Goal: Task Accomplishment & Management: Complete application form

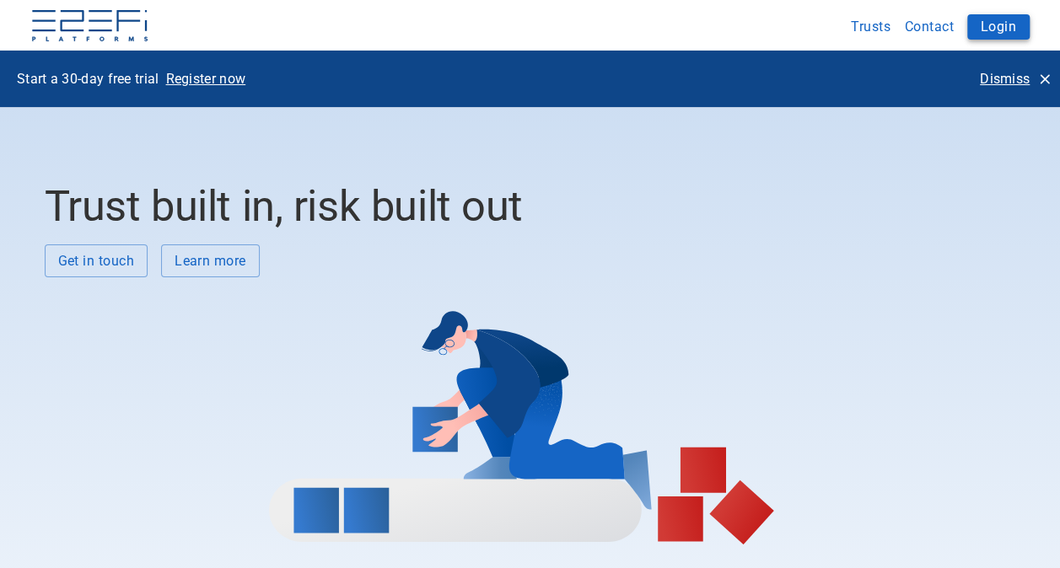
click at [1001, 27] on button "Login" at bounding box center [998, 26] width 62 height 25
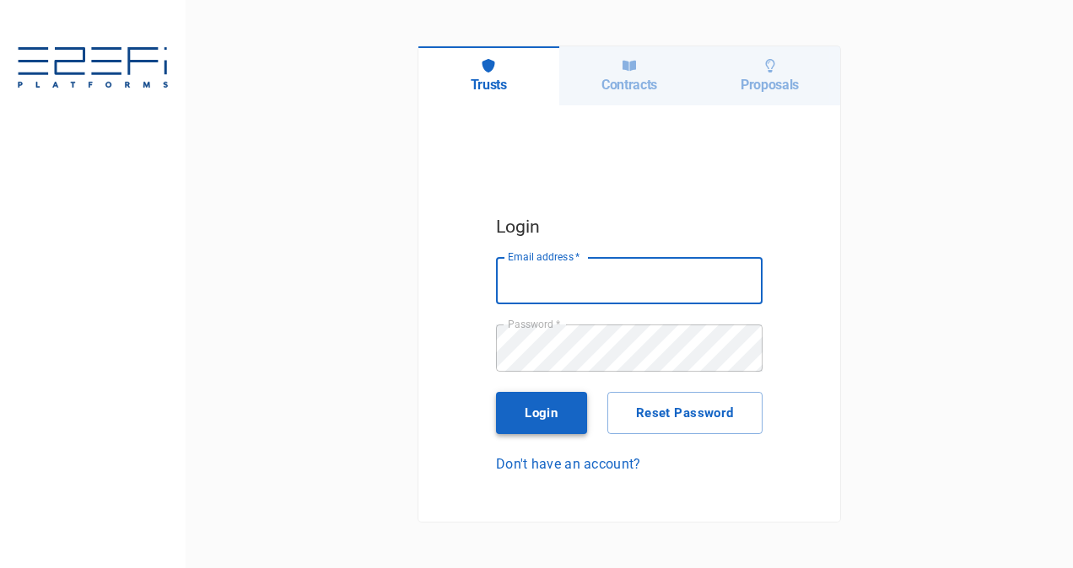
type input "[PERSON_NAME][EMAIL_ADDRESS][PERSON_NAME][DOMAIN_NAME]"
click at [560, 421] on button "Login" at bounding box center [541, 413] width 91 height 42
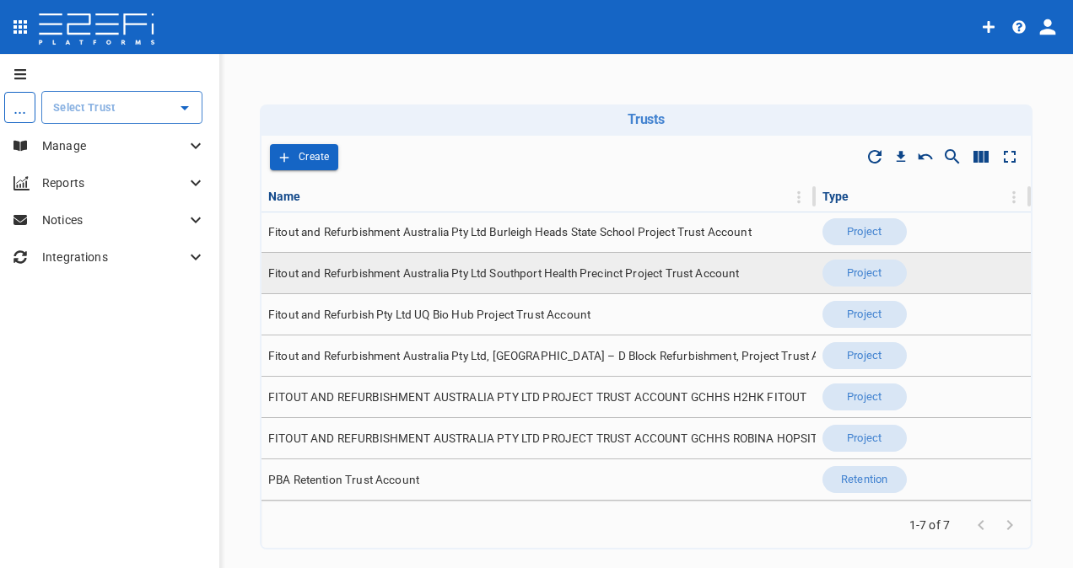
click at [543, 270] on span "Fitout and Refurbishment Australia Pty Ltd Southport Health Precinct Project Tr…" at bounding box center [503, 274] width 471 height 16
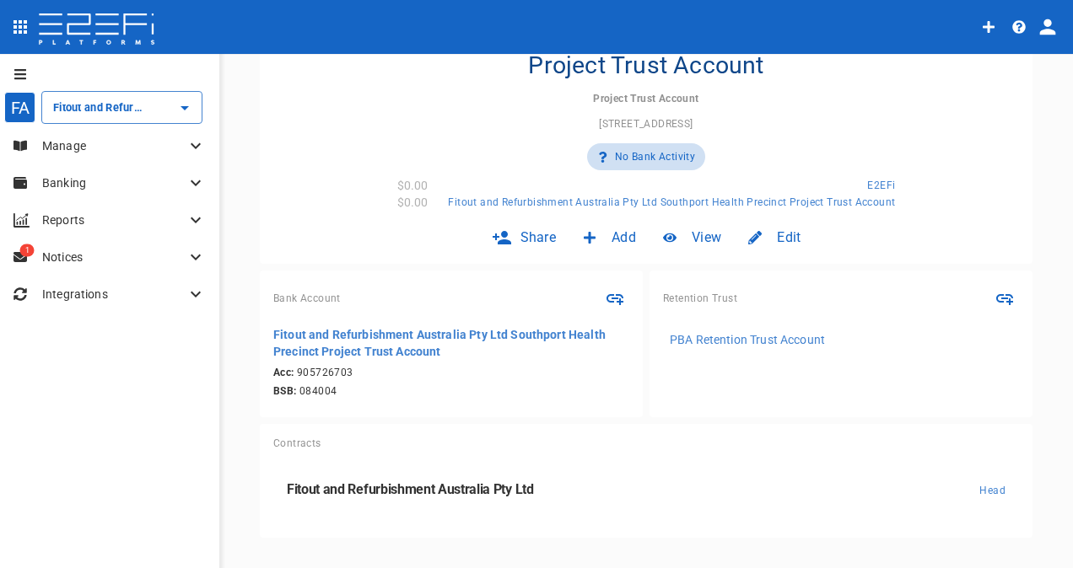
scroll to position [162, 0]
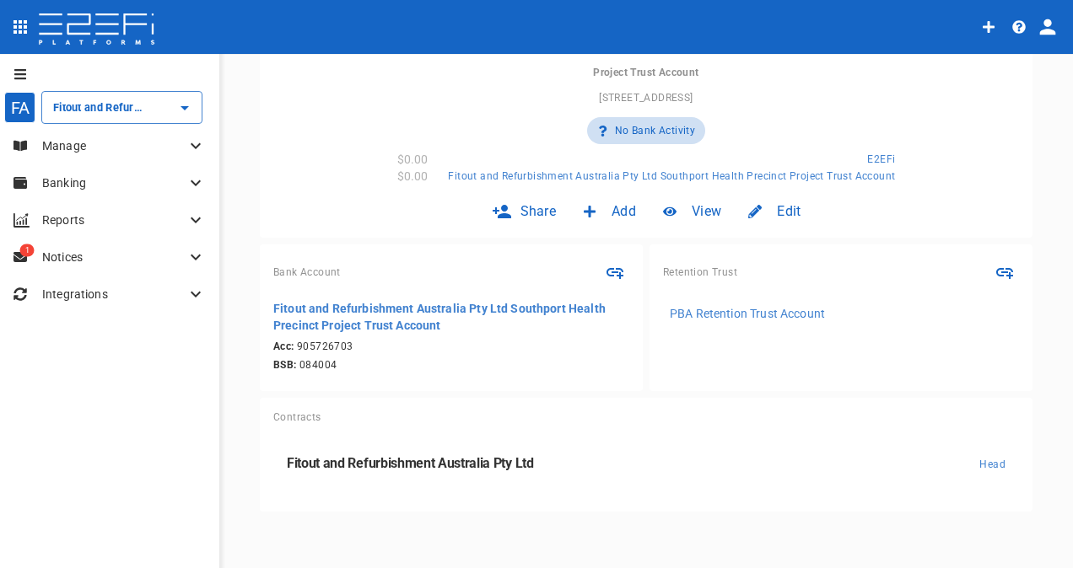
click at [73, 143] on p "Manage" at bounding box center [113, 145] width 143 height 17
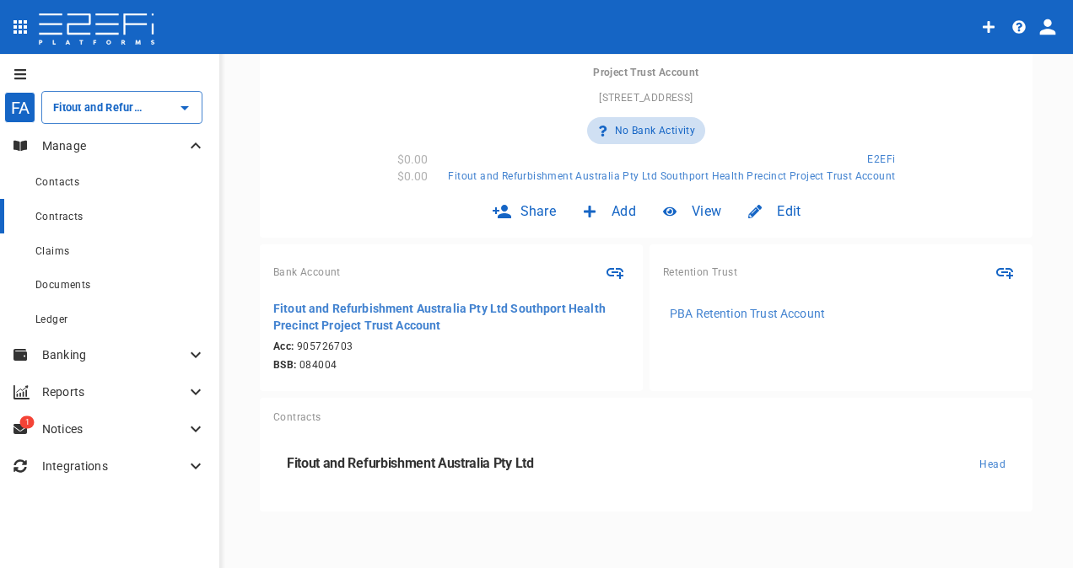
click at [70, 213] on span "Contracts" at bounding box center [59, 217] width 48 height 12
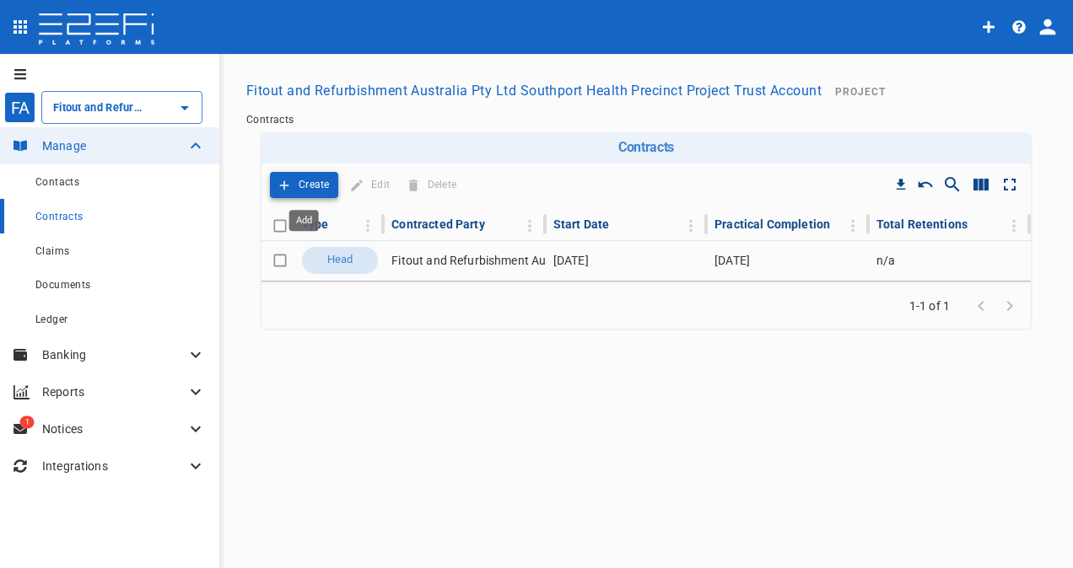
click at [307, 179] on p "Create" at bounding box center [314, 184] width 31 height 19
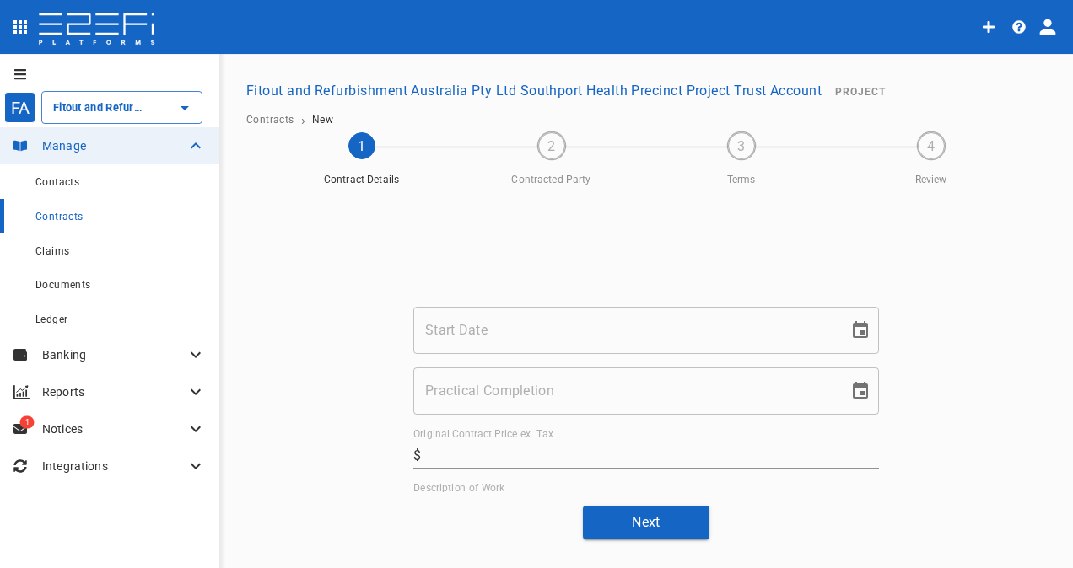
click at [509, 327] on input "Start Date" at bounding box center [624, 330] width 423 height 47
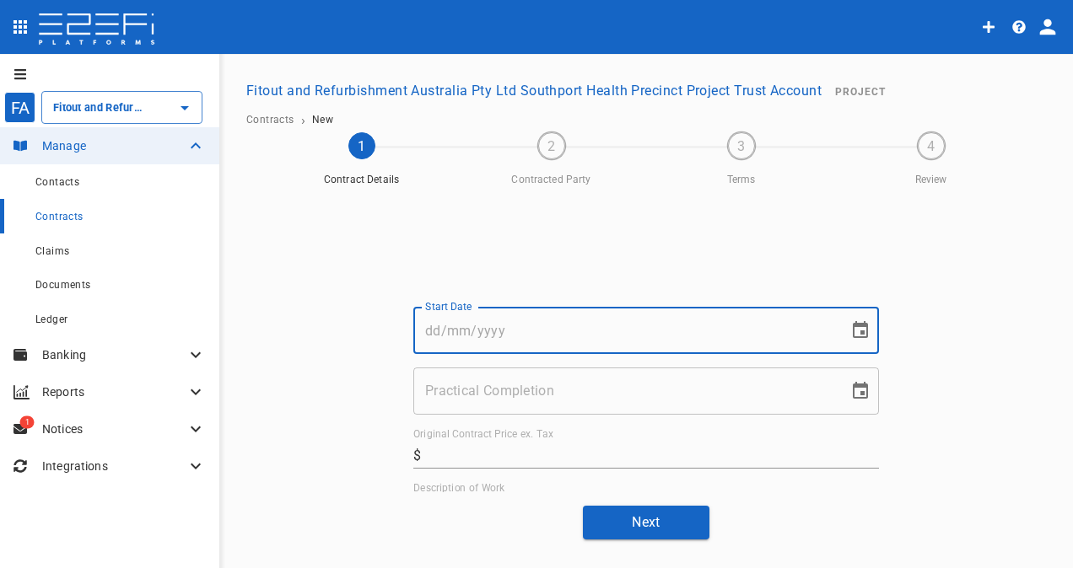
click at [509, 396] on input "Practical Completion" at bounding box center [624, 391] width 423 height 47
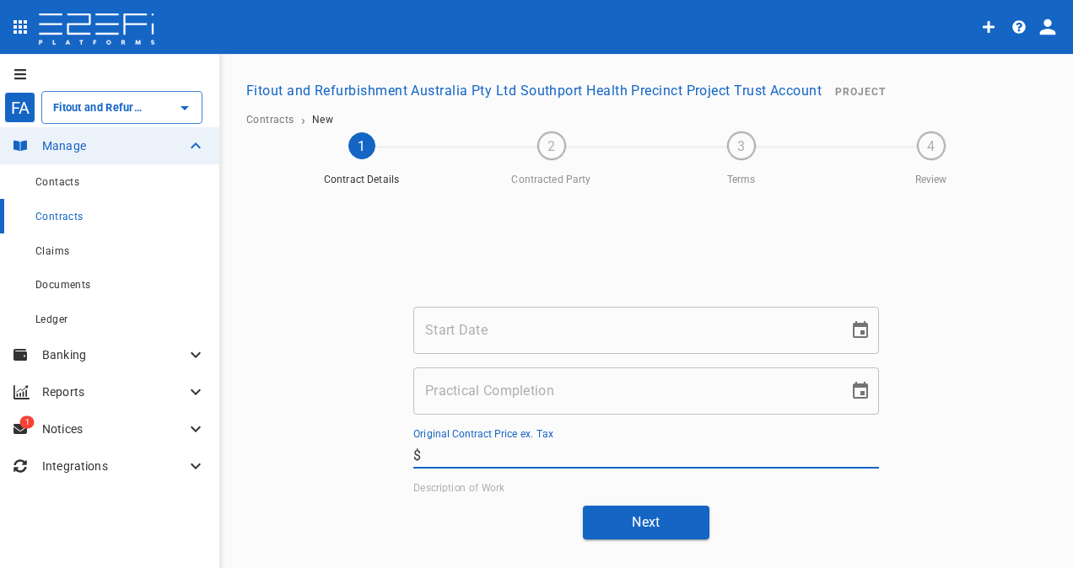
click at [513, 452] on input "Original Contract Price ex. Tax" at bounding box center [653, 455] width 451 height 27
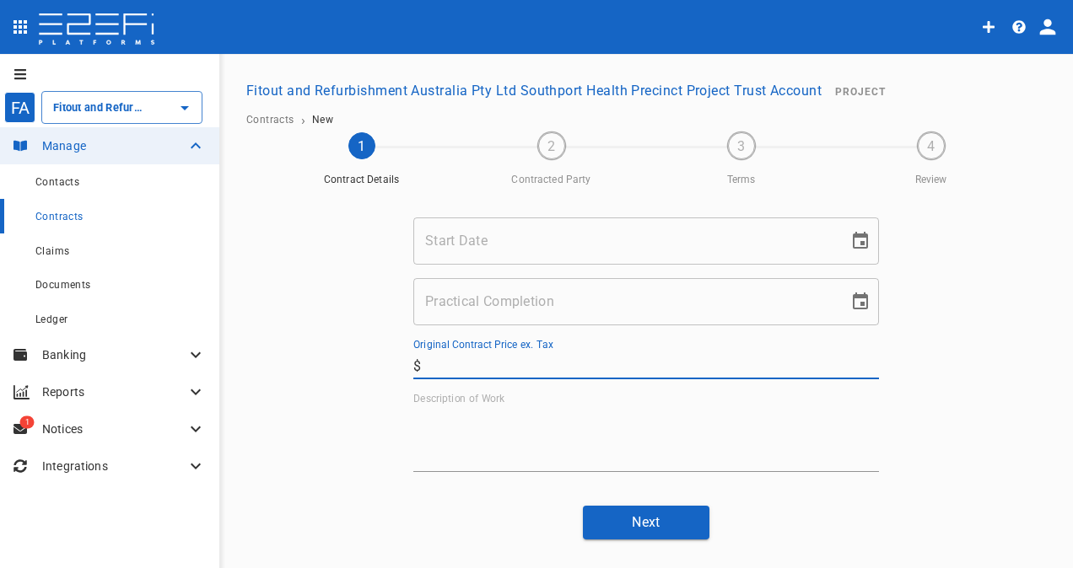
scroll to position [182, 0]
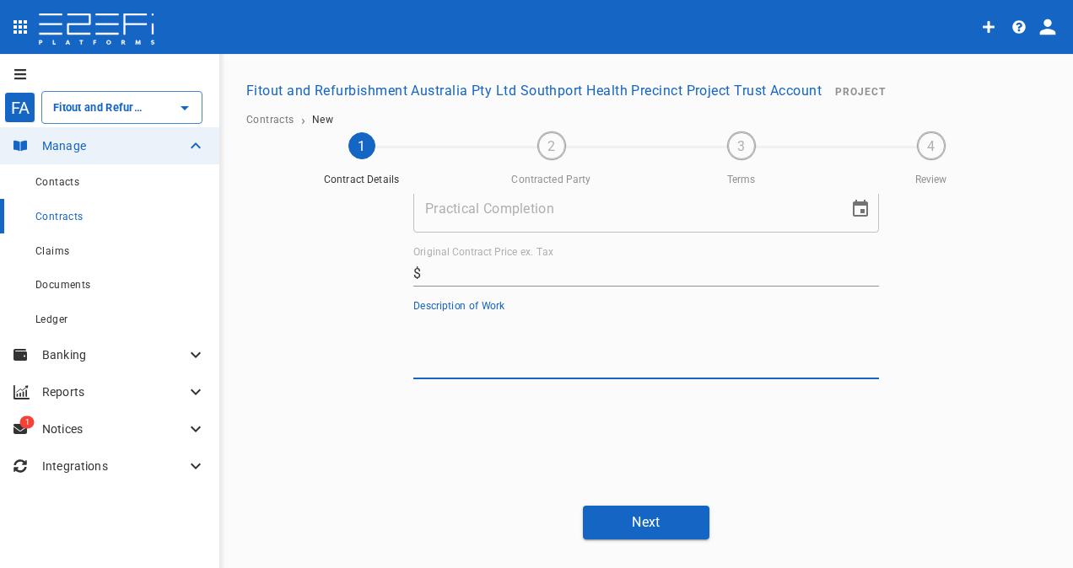
click at [428, 329] on textarea "Description of Work" at bounding box center [646, 346] width 466 height 58
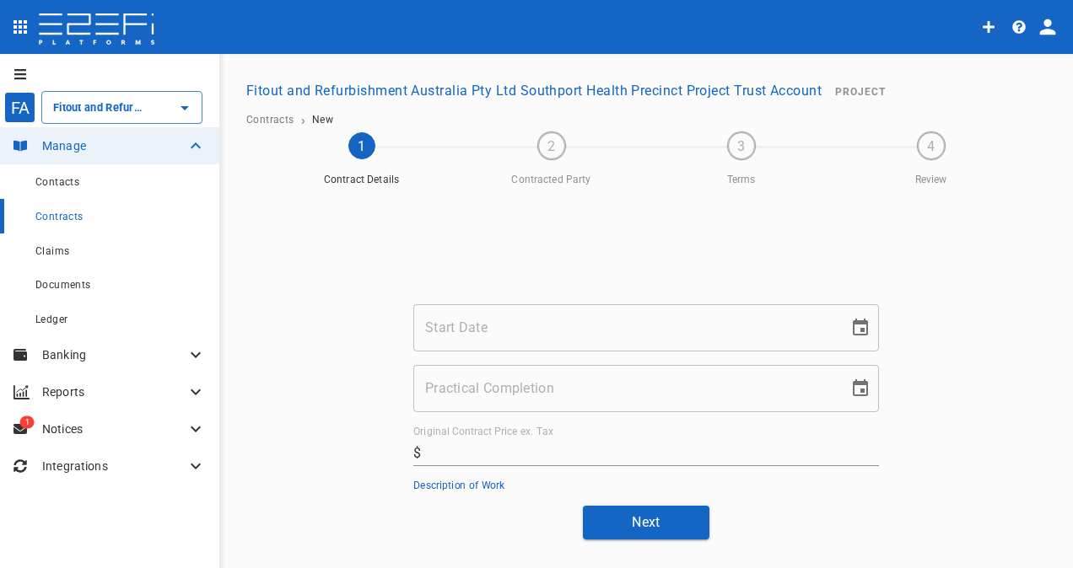
scroll to position [0, 0]
click at [474, 321] on input "Start Date" at bounding box center [624, 330] width 423 height 47
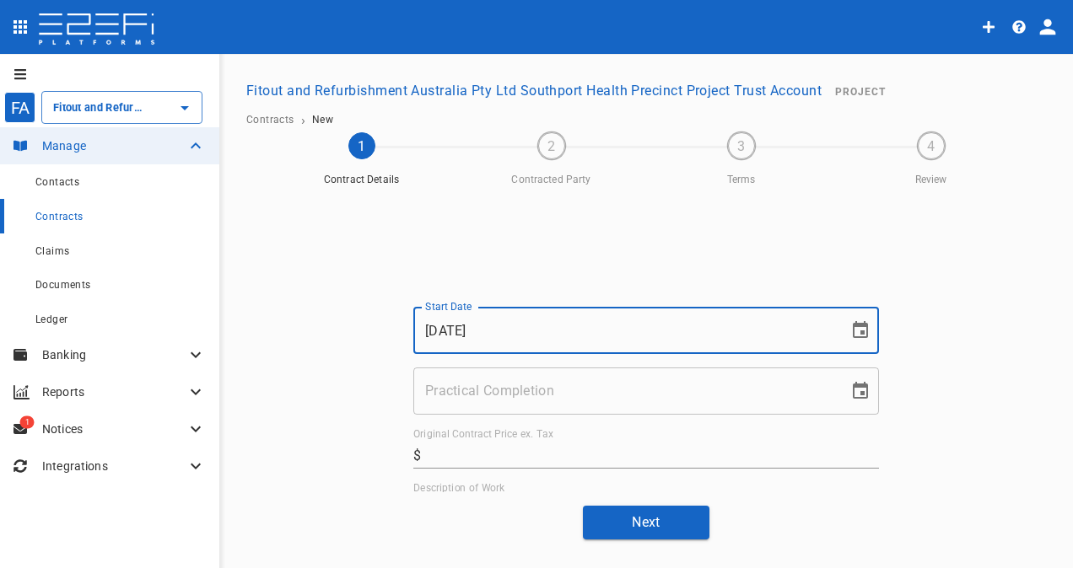
type input "[DATE]"
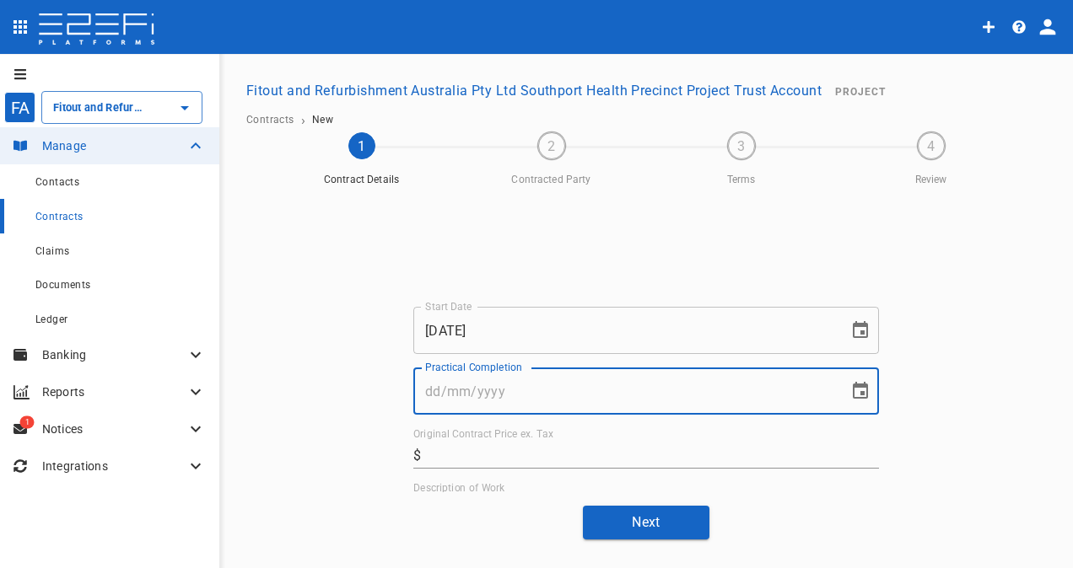
click at [501, 391] on input "Practical Completion" at bounding box center [624, 391] width 423 height 47
type input "[DATE]"
drag, startPoint x: 548, startPoint y: 458, endPoint x: 558, endPoint y: 461, distance: 10.4
click at [548, 458] on input "Original Contract Price ex. Tax" at bounding box center [653, 455] width 451 height 27
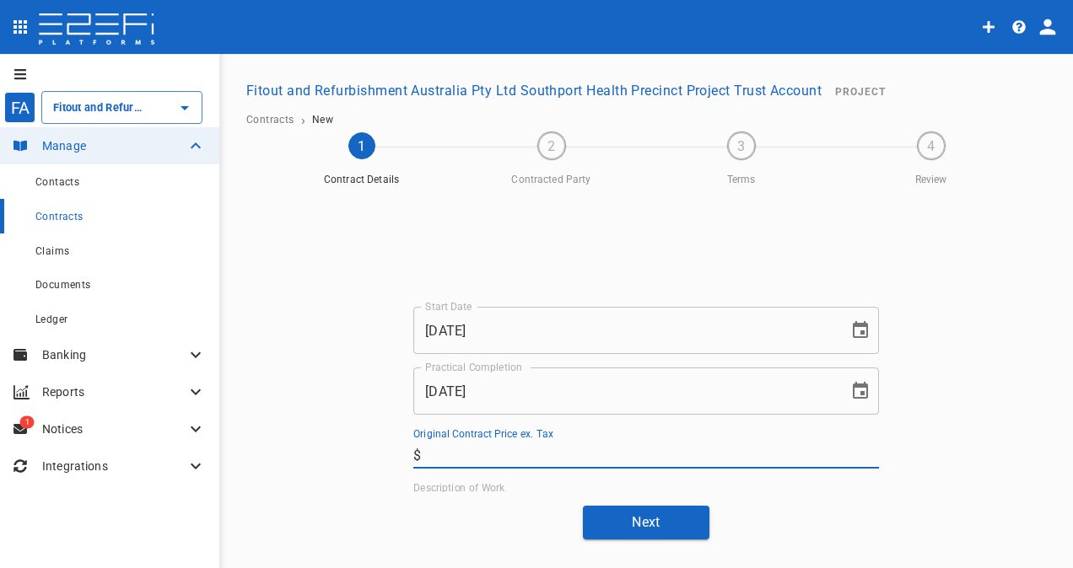
paste input "146,300.00"
type input "146,300"
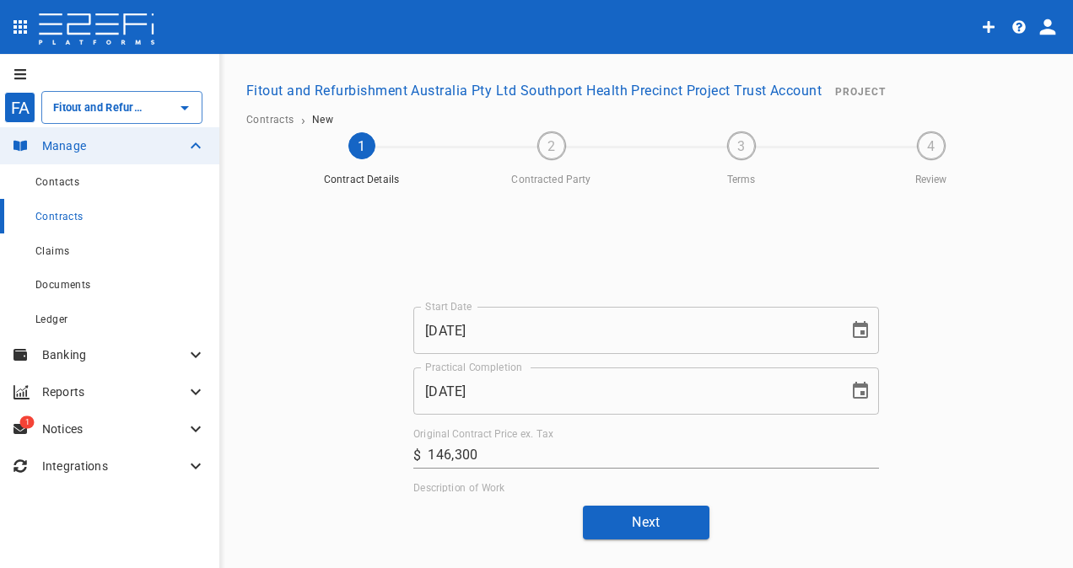
click at [484, 498] on div "Start Date [DATE] Start Date Practical Completion [DATE] Practical Completion O…" at bounding box center [646, 363] width 813 height 352
drag, startPoint x: 449, startPoint y: 482, endPoint x: 469, endPoint y: 501, distance: 28.0
click at [469, 501] on div "Start Date [DATE] Start Date Practical Completion [DATE] Practical Completion O…" at bounding box center [646, 363] width 813 height 352
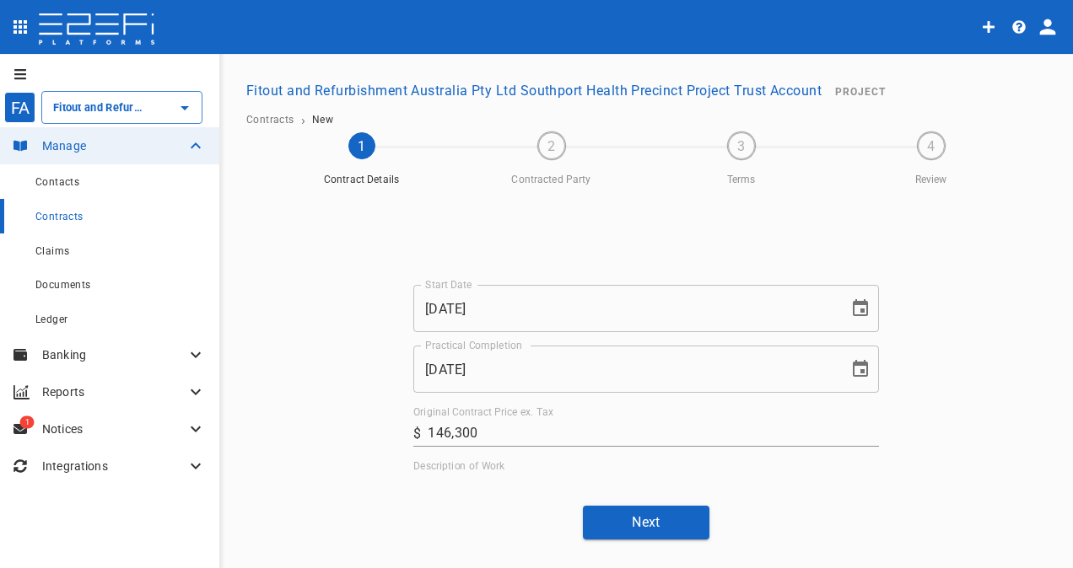
drag, startPoint x: 469, startPoint y: 501, endPoint x: 447, endPoint y: 506, distance: 22.5
click at [426, 478] on div "Description of Work x" at bounding box center [646, 500] width 466 height 79
click at [434, 503] on div "Start Date [DATE] Start Date Practical Completion [DATE] Practical Completion O…" at bounding box center [646, 363] width 813 height 352
drag, startPoint x: 434, startPoint y: 503, endPoint x: 464, endPoint y: 545, distance: 51.5
click at [452, 545] on div "FA Fitout and Refurbishment Australia Pty Ltd Southport Health Precinct Project…" at bounding box center [536, 312] width 1073 height 516
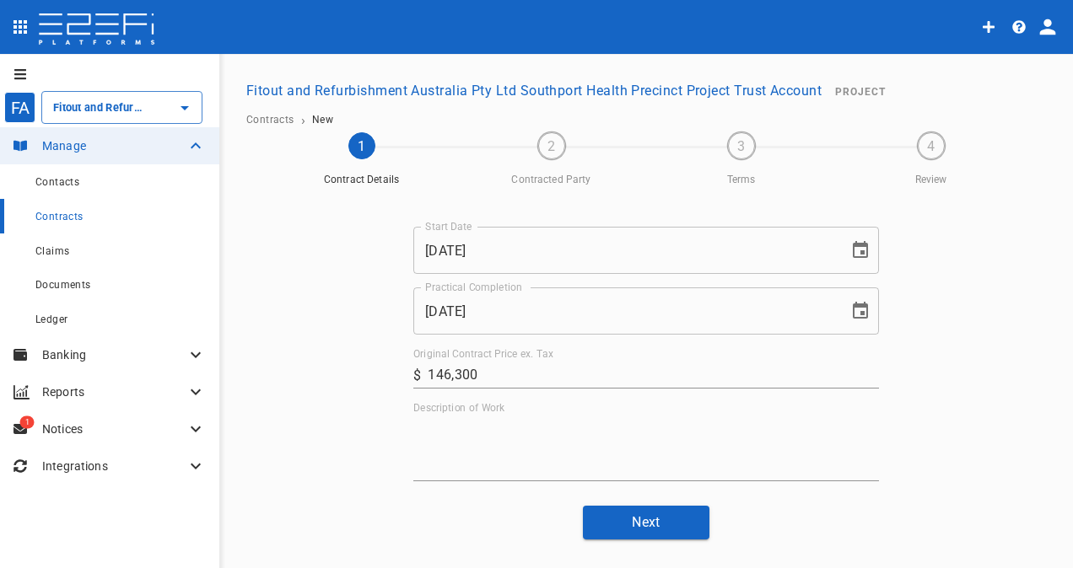
scroll to position [182, 0]
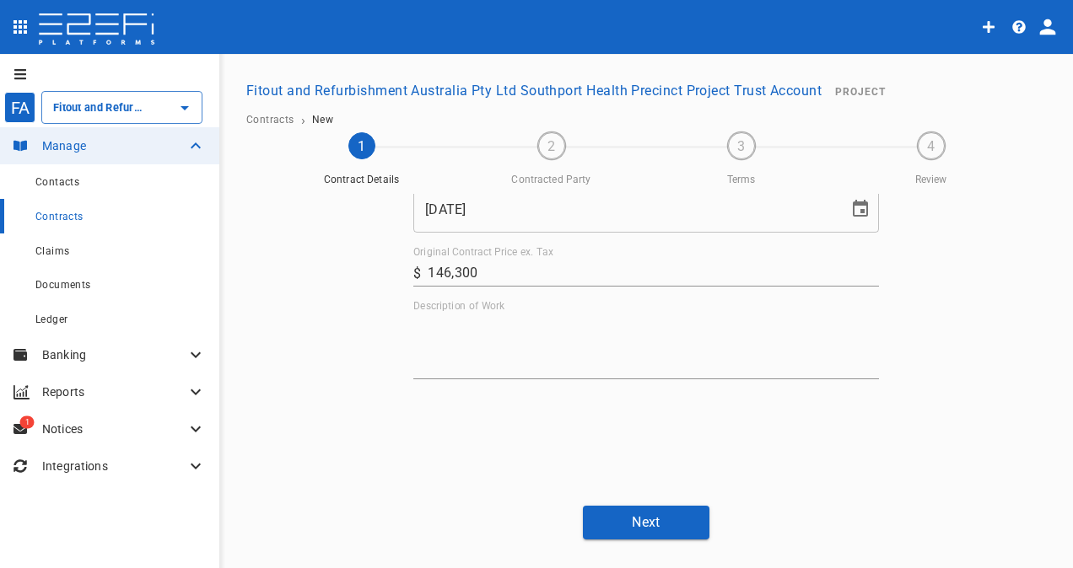
click at [510, 354] on textarea "Description of Work" at bounding box center [646, 346] width 466 height 58
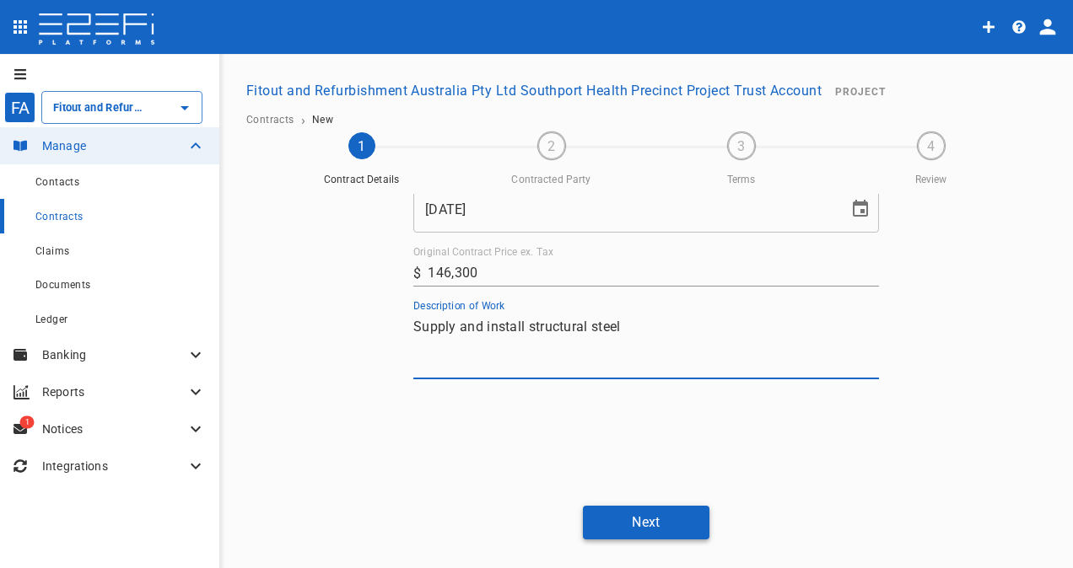
type textarea "Supply and install structural steel"
click at [617, 511] on button "Next" at bounding box center [646, 522] width 127 height 33
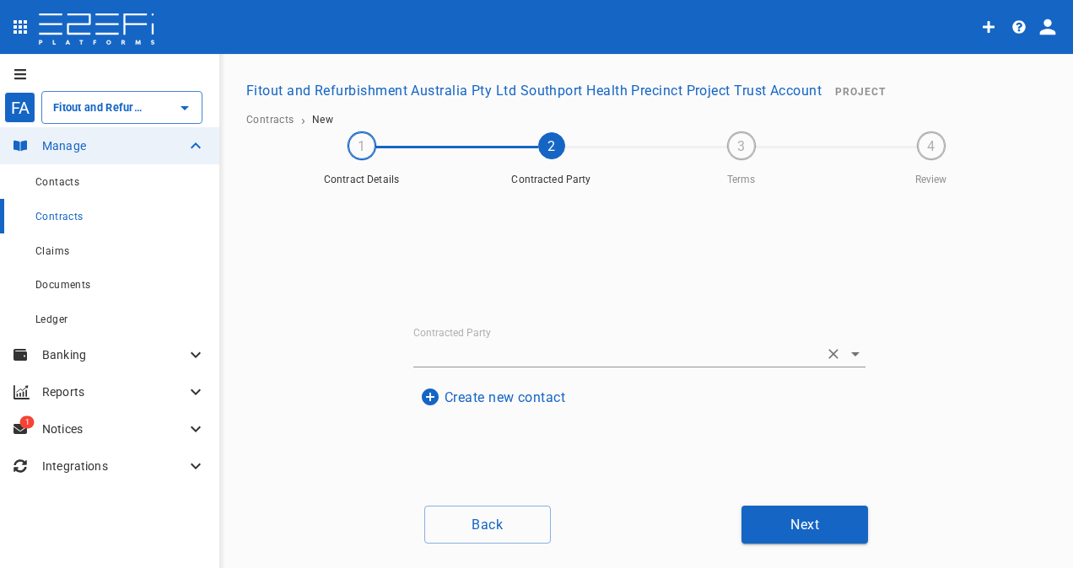
scroll to position [169, 0]
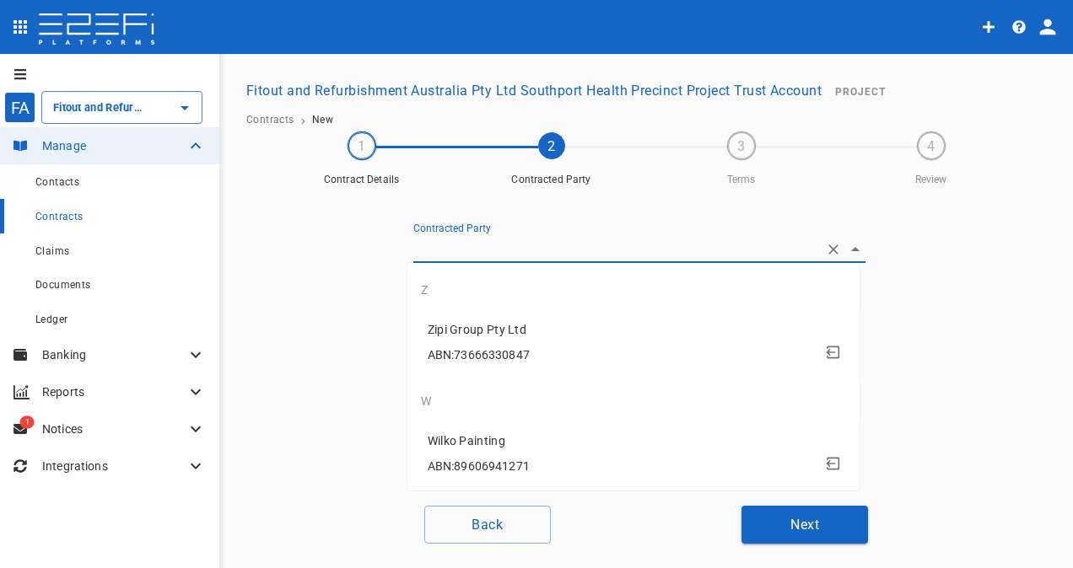
click at [491, 245] on input "Contracted Party" at bounding box center [615, 249] width 405 height 26
drag, startPoint x: 343, startPoint y: 386, endPoint x: 349, endPoint y: 353, distance: 34.2
click at [343, 386] on div "Contracted Party Create new contact" at bounding box center [646, 343] width 813 height 299
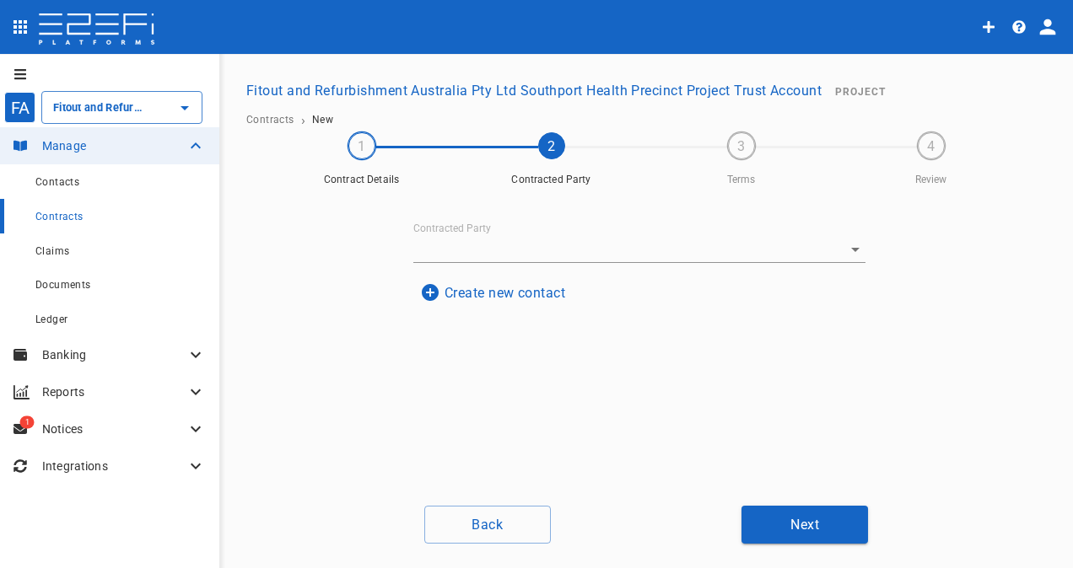
click at [487, 297] on button "Create new contact" at bounding box center [492, 293] width 159 height 33
click at [493, 295] on input "Name" at bounding box center [640, 294] width 412 height 27
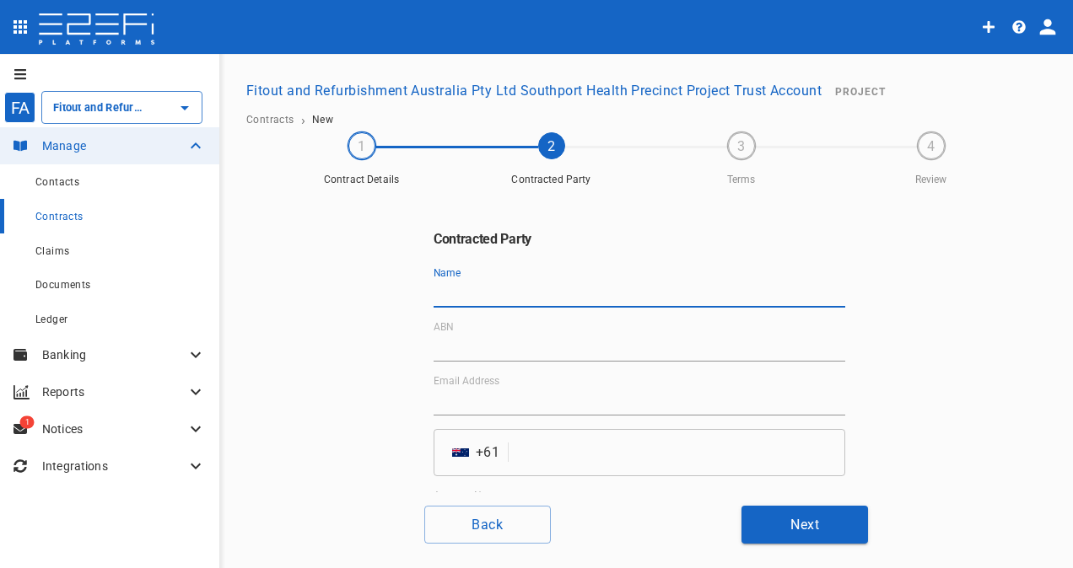
click at [508, 281] on input "Name" at bounding box center [640, 294] width 412 height 27
paste input "[PERSON_NAME] Steel Pty Ltd"
type input "[PERSON_NAME] Steel Pty Ltd"
click at [461, 346] on input "ABN" at bounding box center [640, 348] width 412 height 27
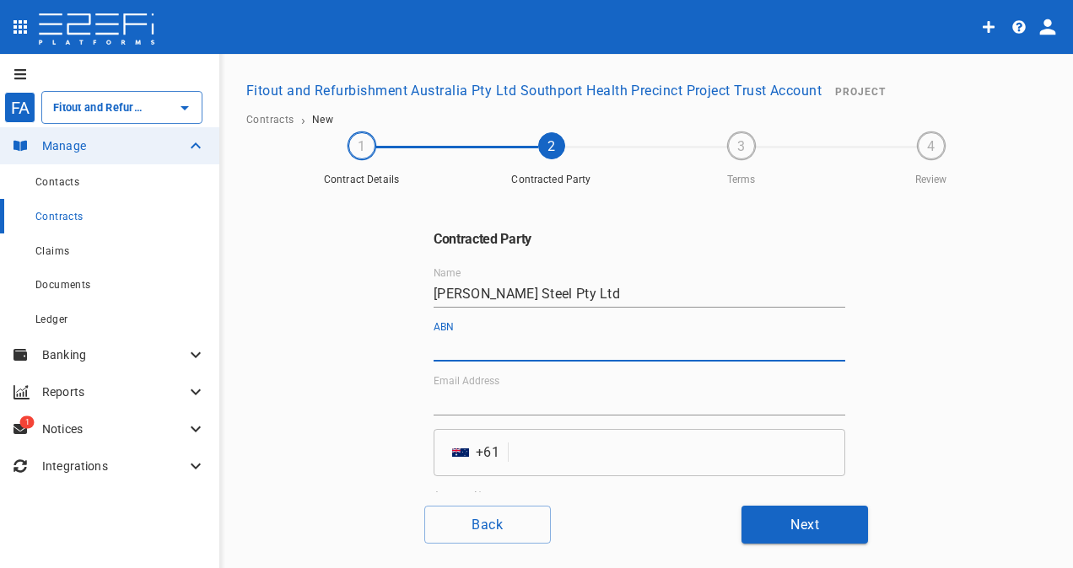
click at [470, 337] on input "ABN" at bounding box center [640, 348] width 412 height 27
paste input "70 100 066 626"
type input "70 100 066 626"
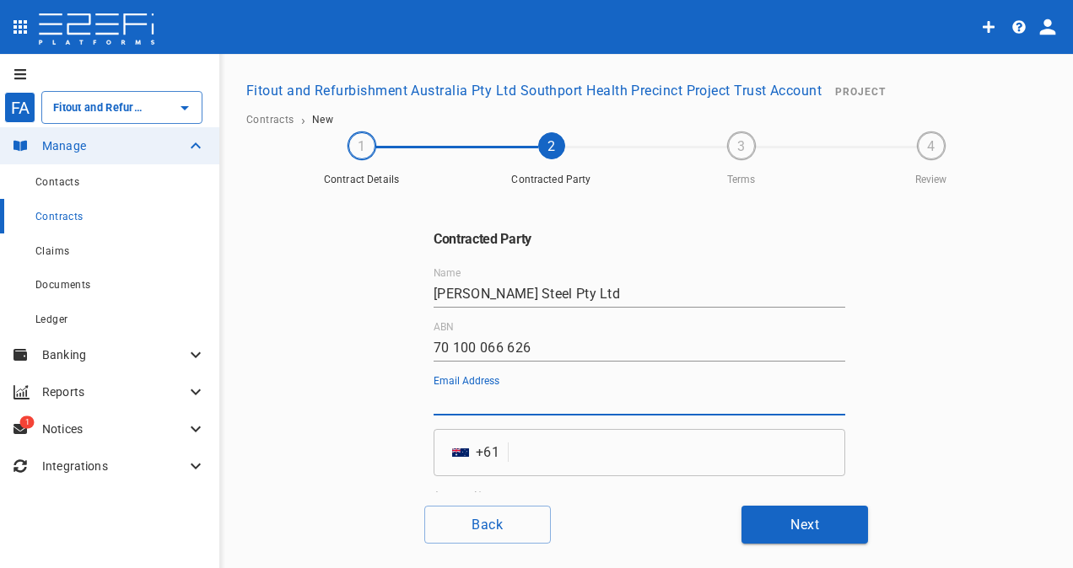
click at [462, 407] on input "Email Address" at bounding box center [640, 402] width 412 height 27
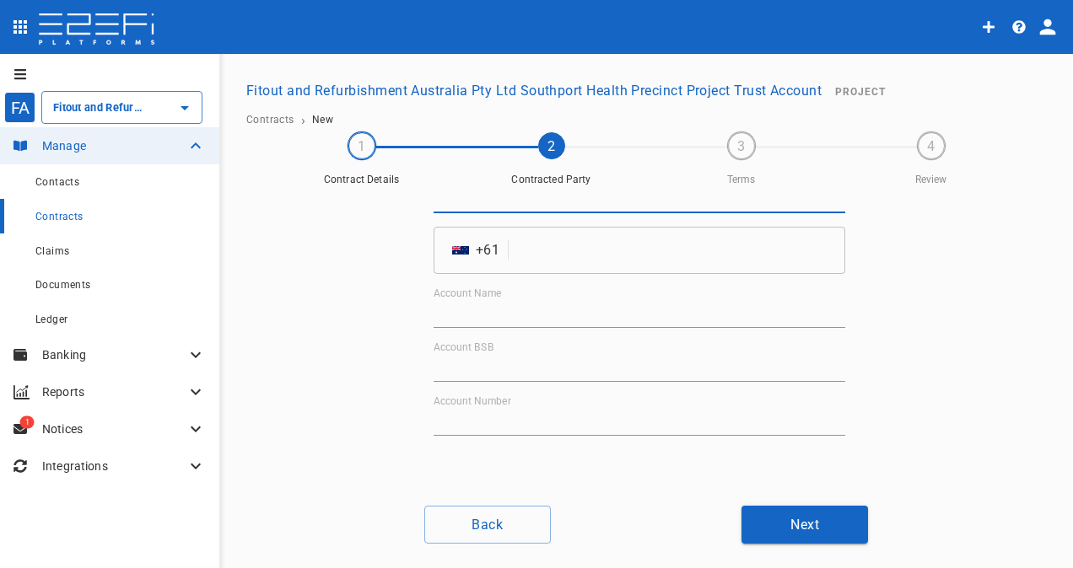
scroll to position [228, 0]
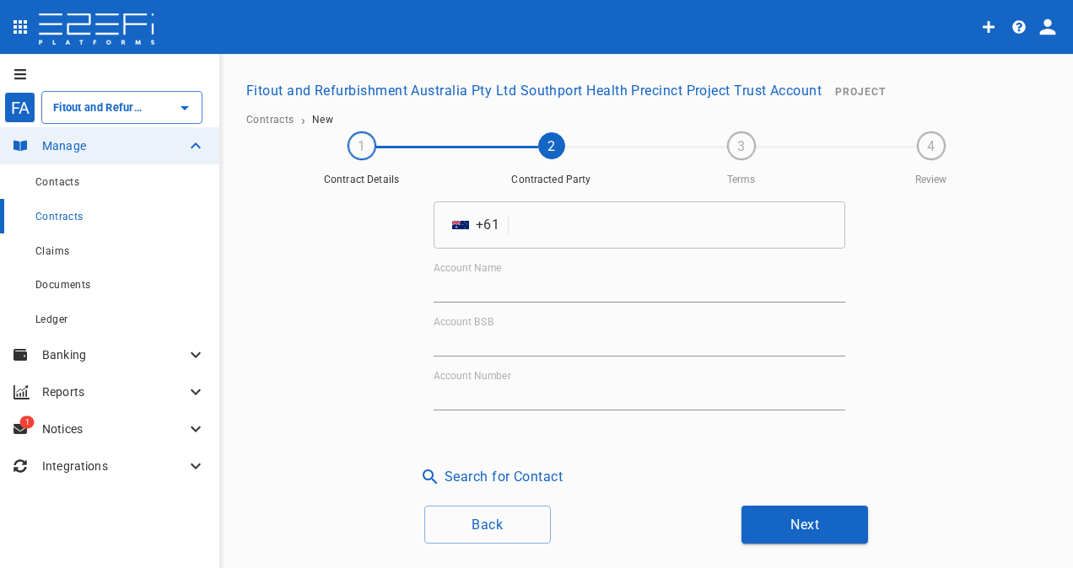
click at [508, 279] on input "Account Name" at bounding box center [640, 289] width 412 height 27
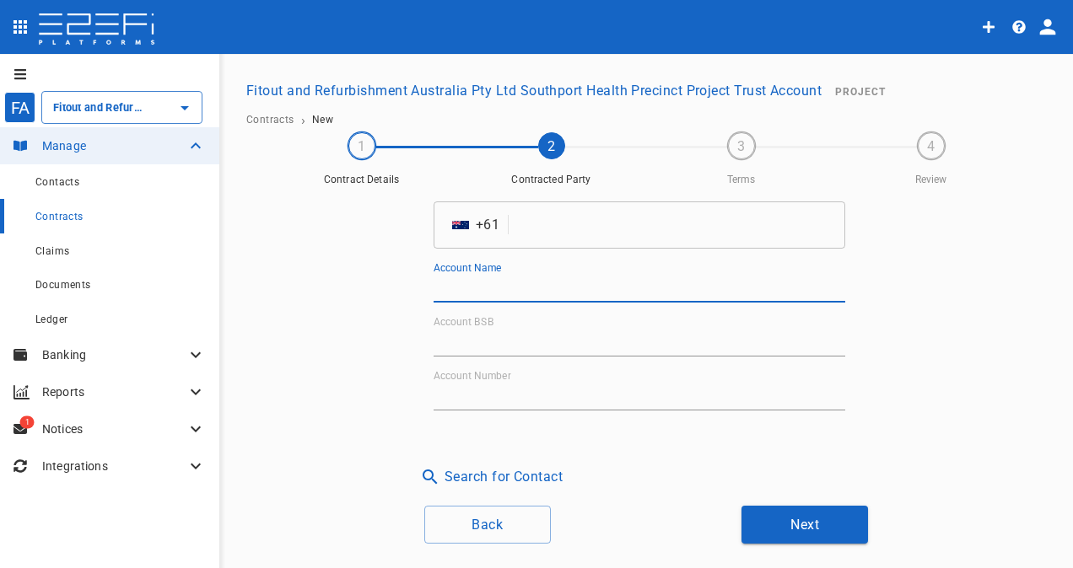
paste input "[PERSON_NAME] Steel Pty Ltd"
type input "[PERSON_NAME] Steel Pty Ltd"
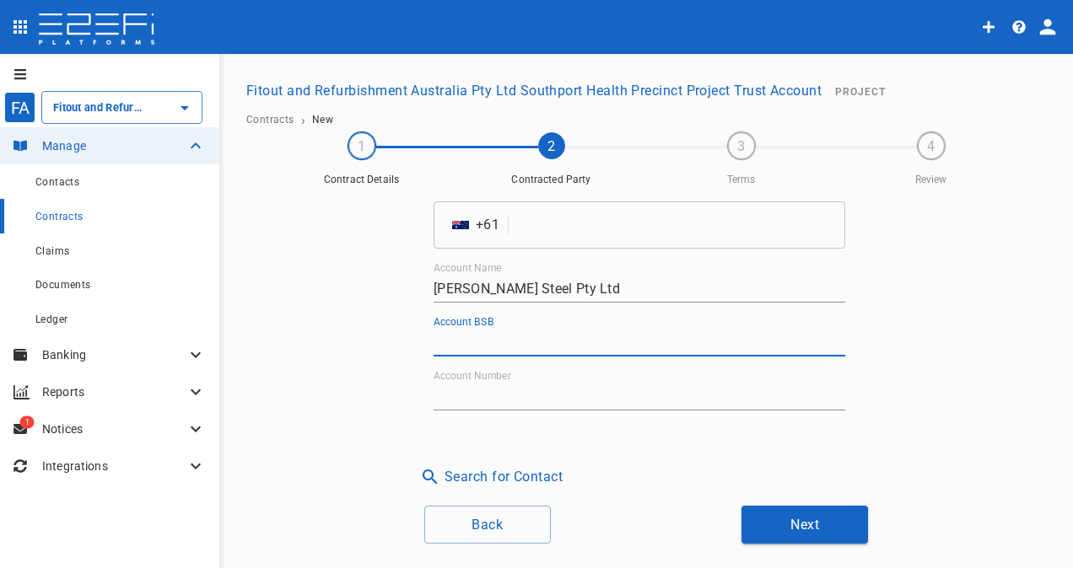
click at [491, 342] on input "Account BSB" at bounding box center [640, 343] width 412 height 27
paste input "014-015"
type input "014-015"
click at [450, 384] on input "Account Number" at bounding box center [640, 397] width 412 height 27
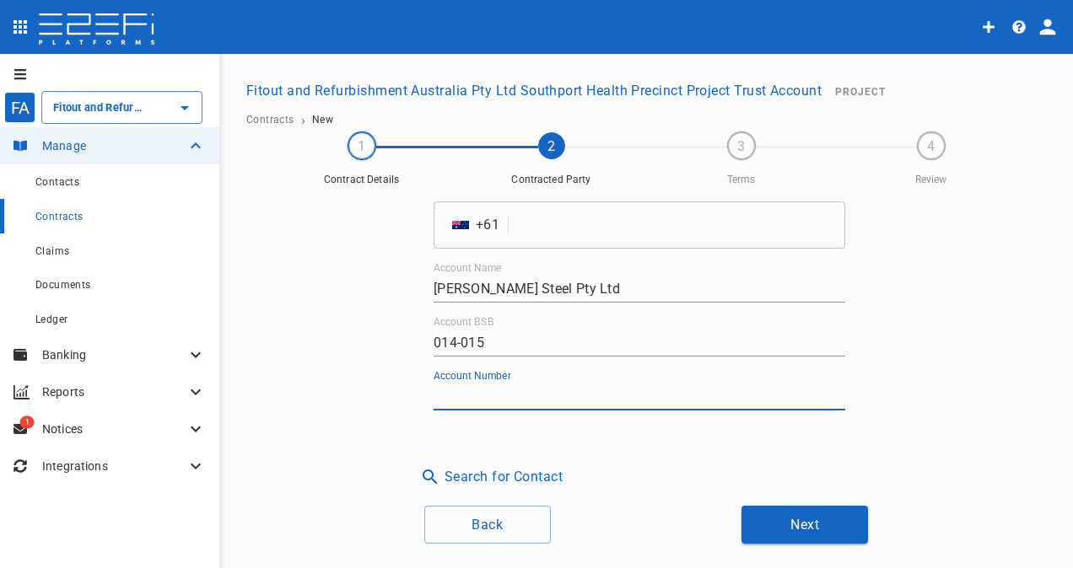
paste input "838121842"
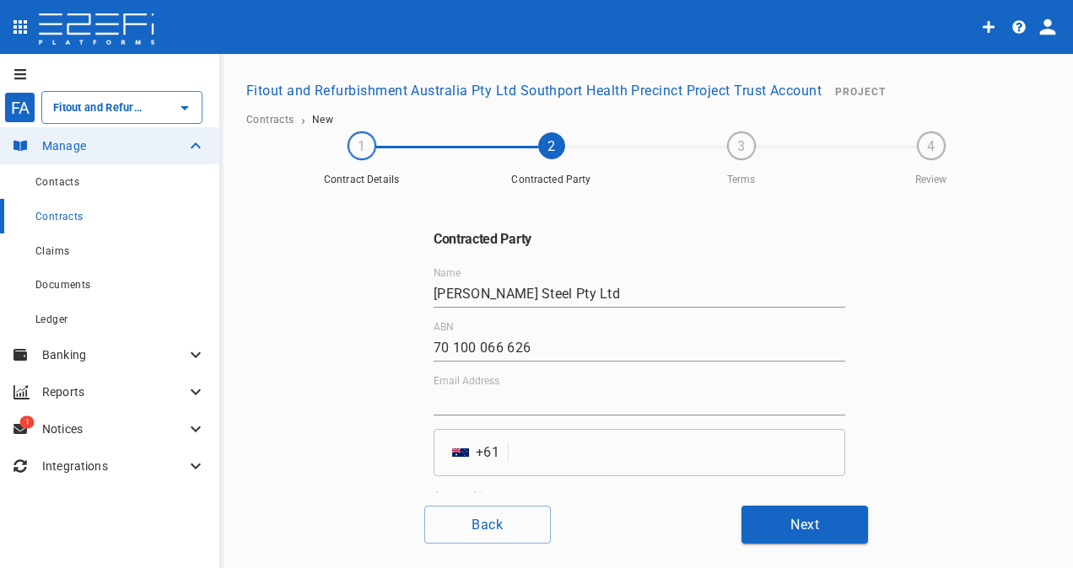
type input "838121842"
drag, startPoint x: 532, startPoint y: 456, endPoint x: 556, endPoint y: 489, distance: 40.5
click at [532, 456] on input "tel" at bounding box center [680, 452] width 330 height 47
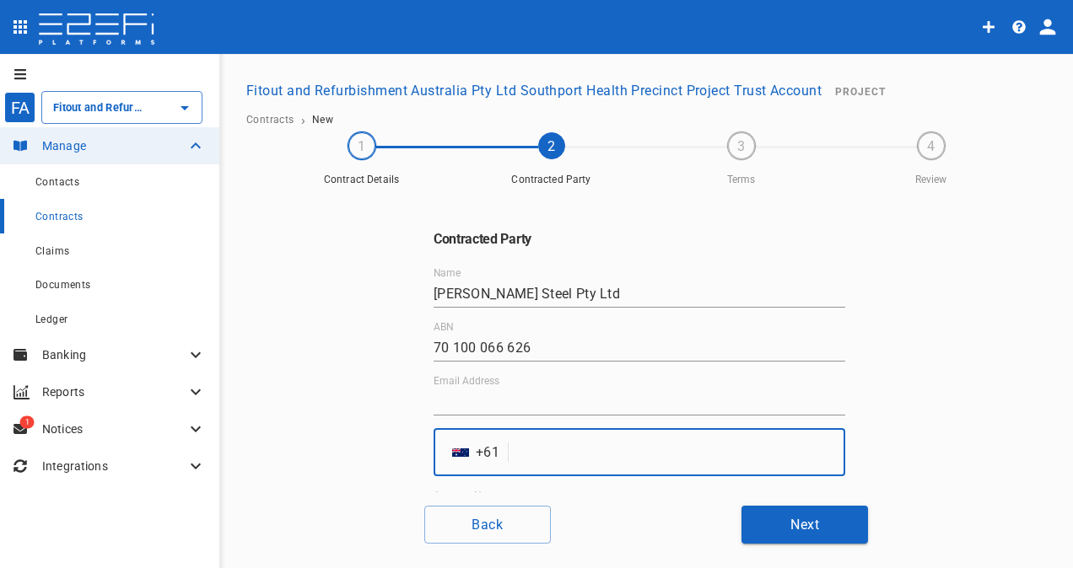
click at [526, 455] on input "tel" at bounding box center [680, 452] width 330 height 47
paste input "734147400"
type input "734147400"
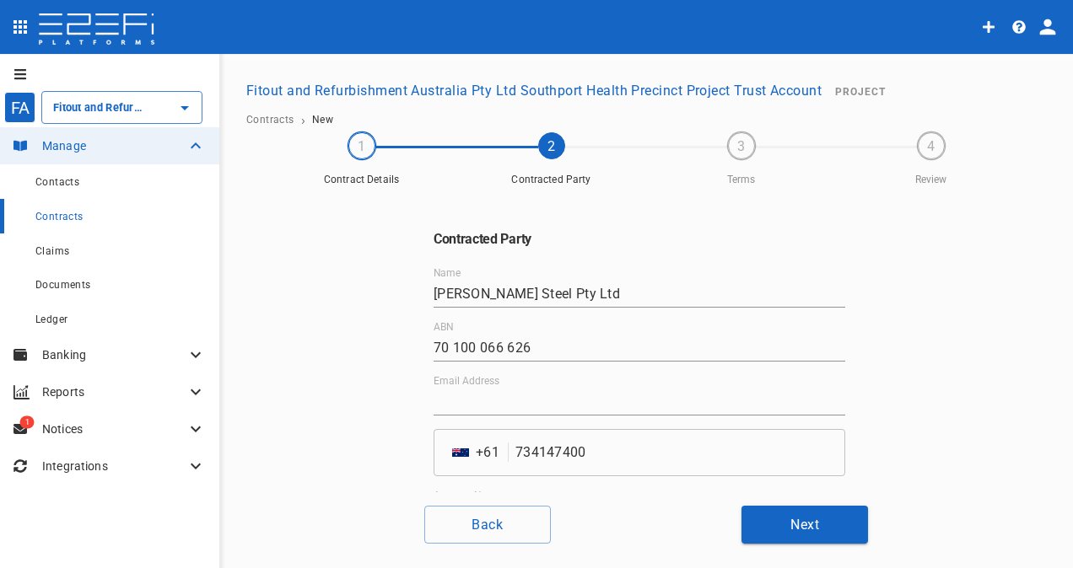
click at [549, 386] on div "Email Address" at bounding box center [640, 395] width 412 height 40
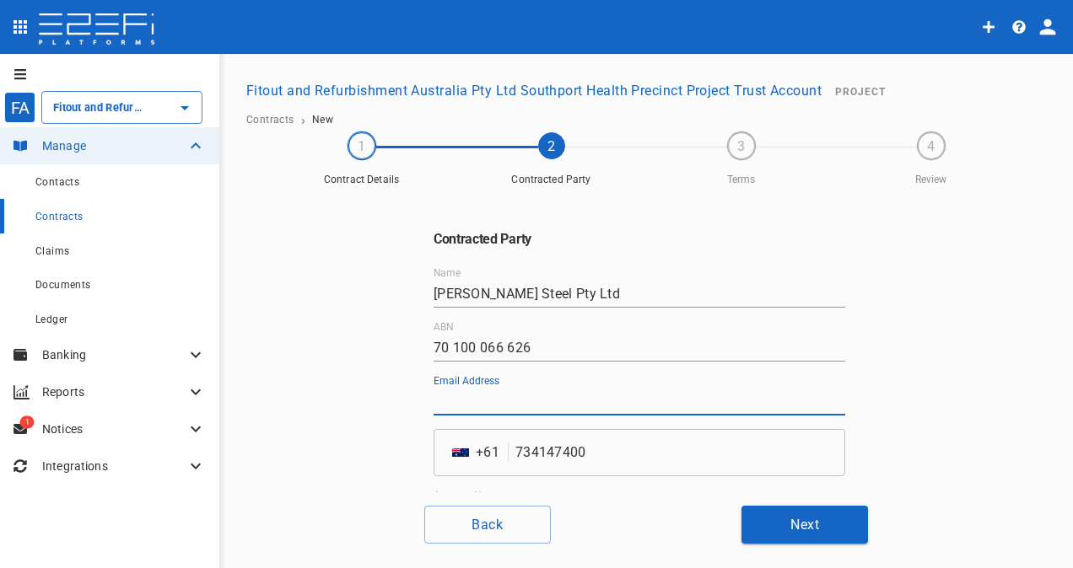
click at [521, 391] on input "Email Address" at bounding box center [640, 402] width 412 height 27
paste input "[PERSON_NAME][EMAIL_ADDRESS][PERSON_NAME][DOMAIN_NAME]"
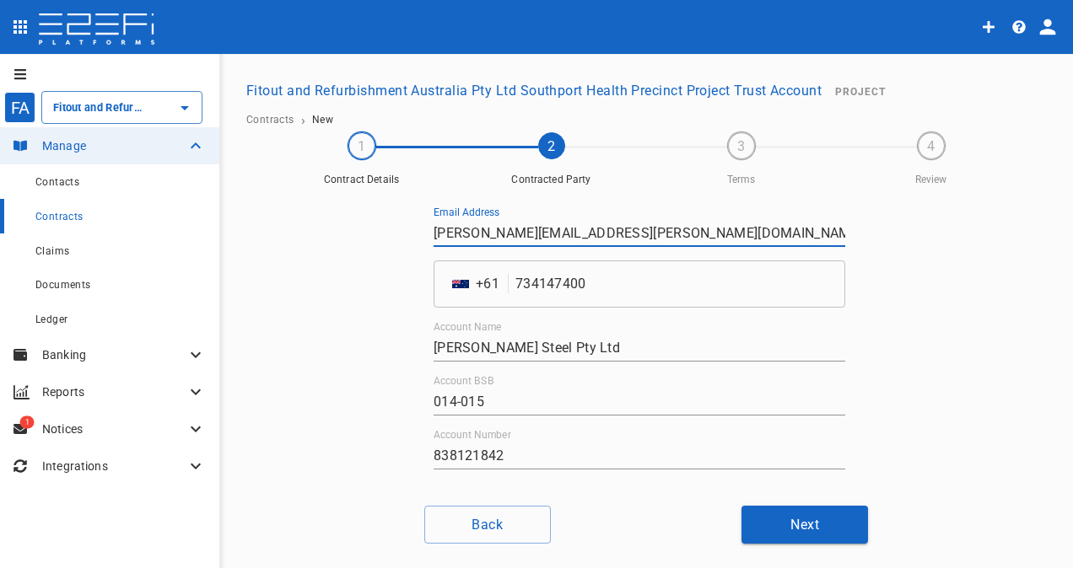
scroll to position [228, 0]
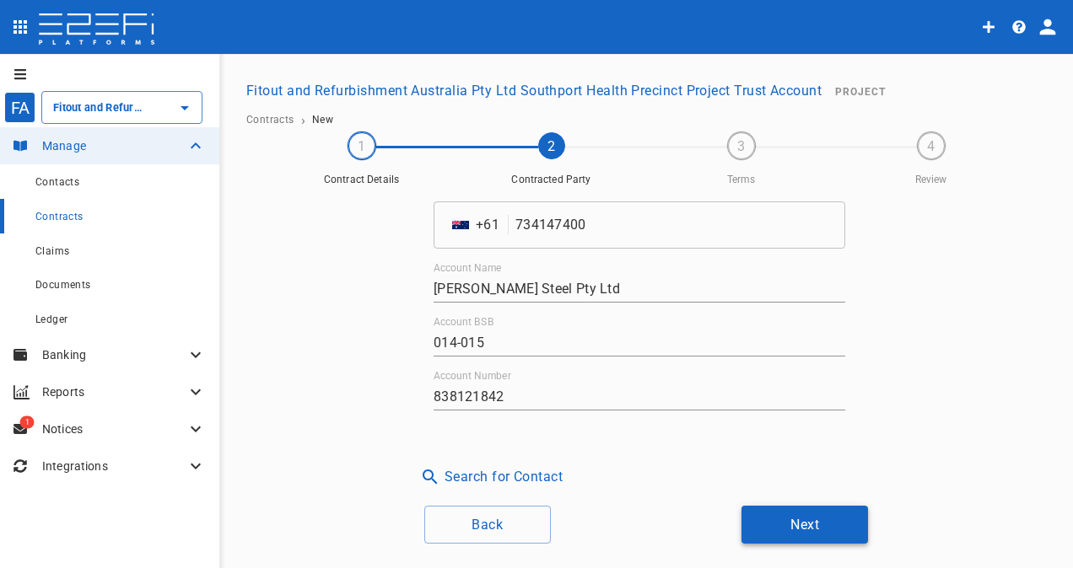
type input "[PERSON_NAME][EMAIL_ADDRESS][PERSON_NAME][DOMAIN_NAME]"
click at [793, 521] on button "Next" at bounding box center [804, 525] width 127 height 38
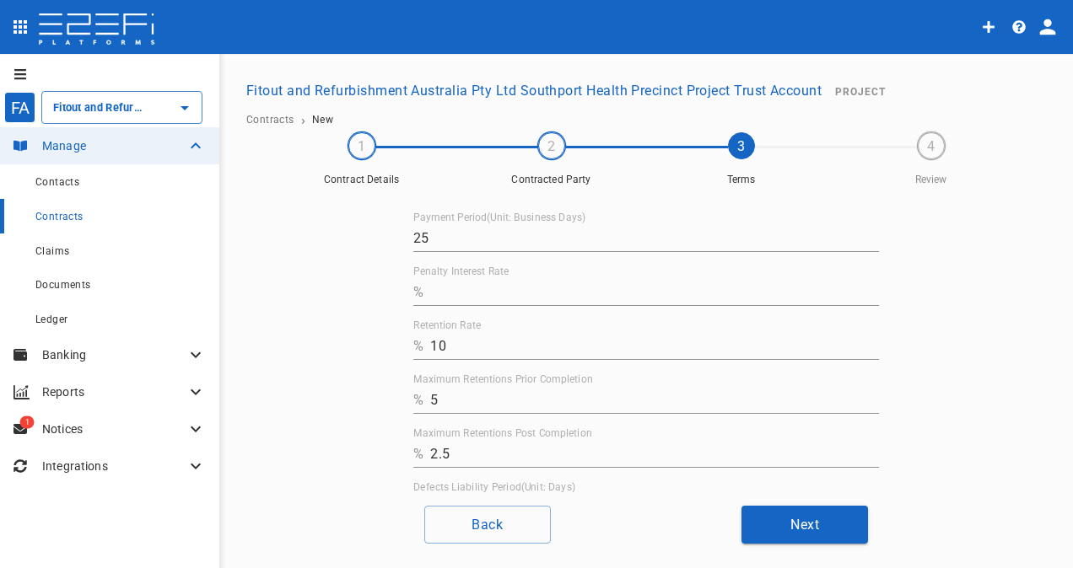
scroll to position [84, 0]
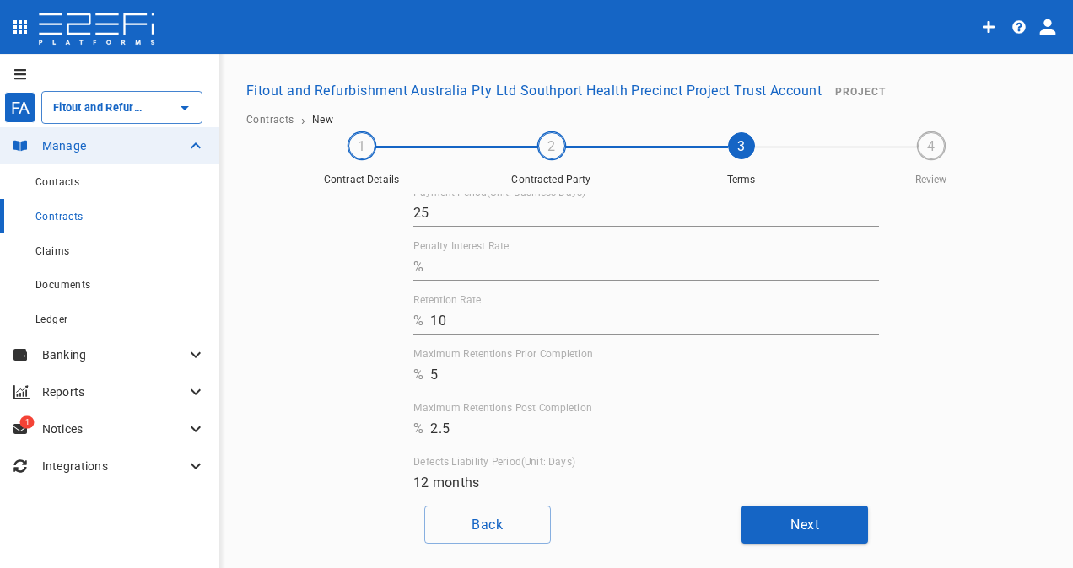
click at [458, 271] on input "Penalty Interest Rate" at bounding box center [654, 267] width 449 height 27
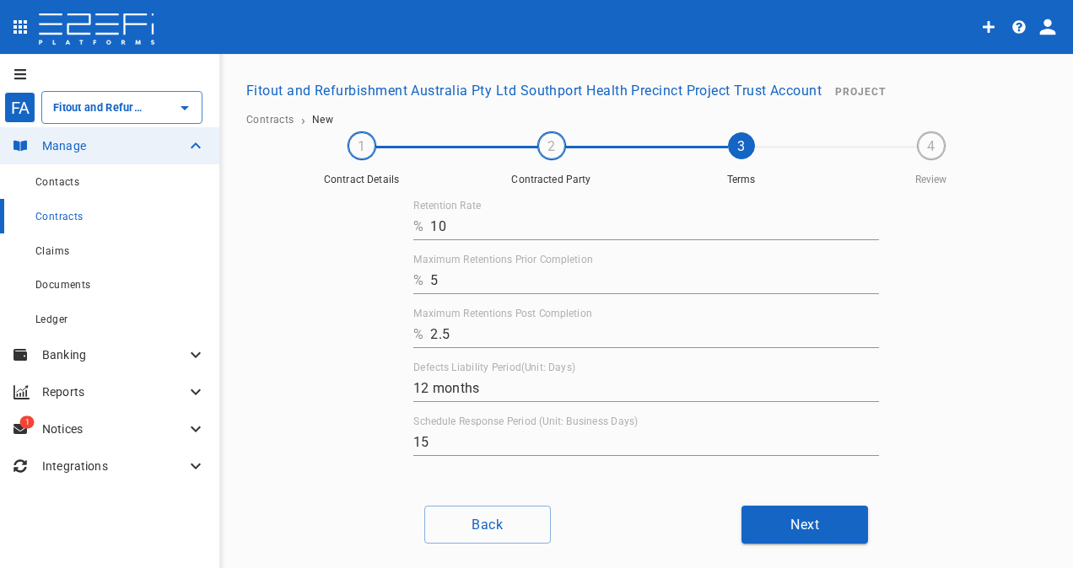
scroll to position [182, 0]
type input "0"
click at [781, 531] on button "Next" at bounding box center [804, 525] width 127 height 38
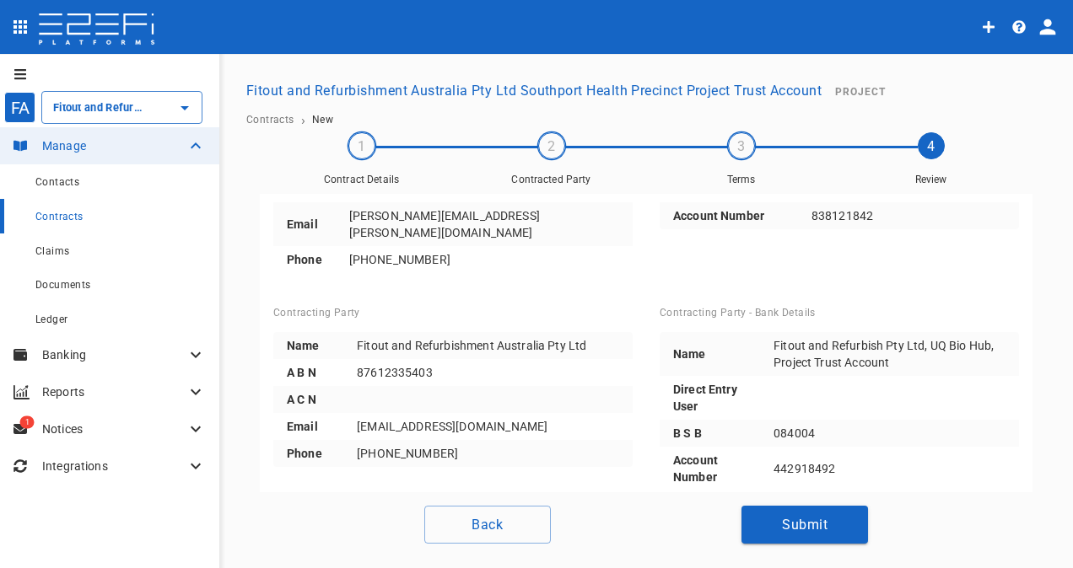
scroll to position [361, 0]
click at [772, 526] on button "Submit" at bounding box center [804, 525] width 127 height 38
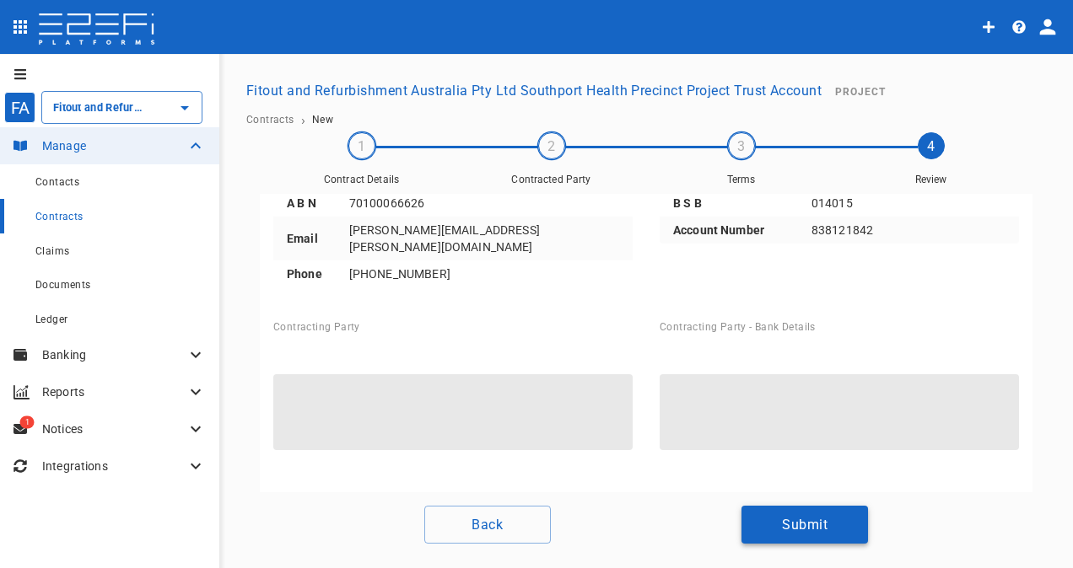
scroll to position [329, 0]
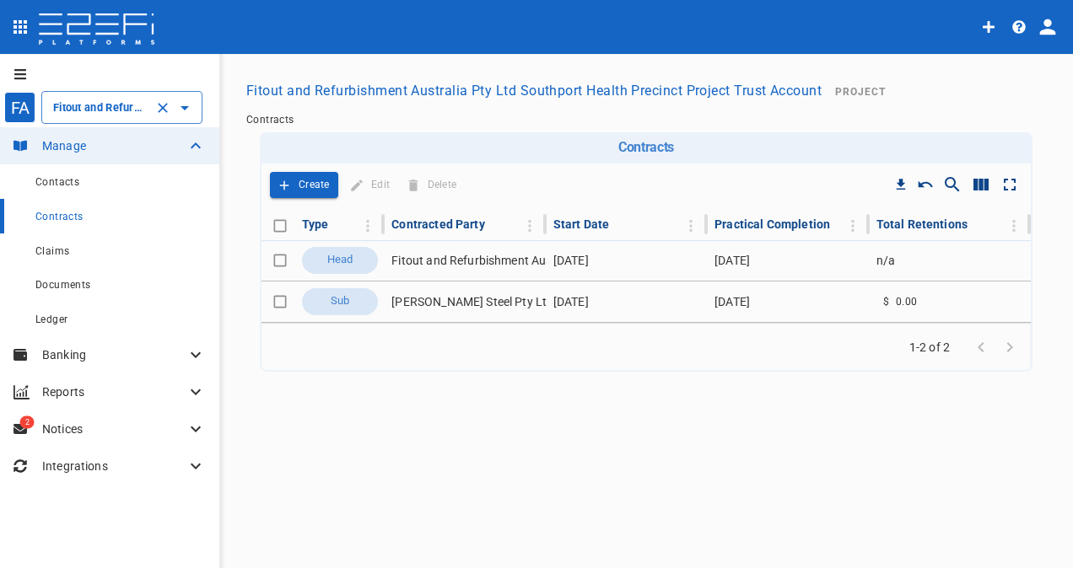
click at [132, 105] on input "Fitout and Refurbishment Australia Pty Ltd Southport Health Precinct Project Tr…" at bounding box center [98, 108] width 99 height 18
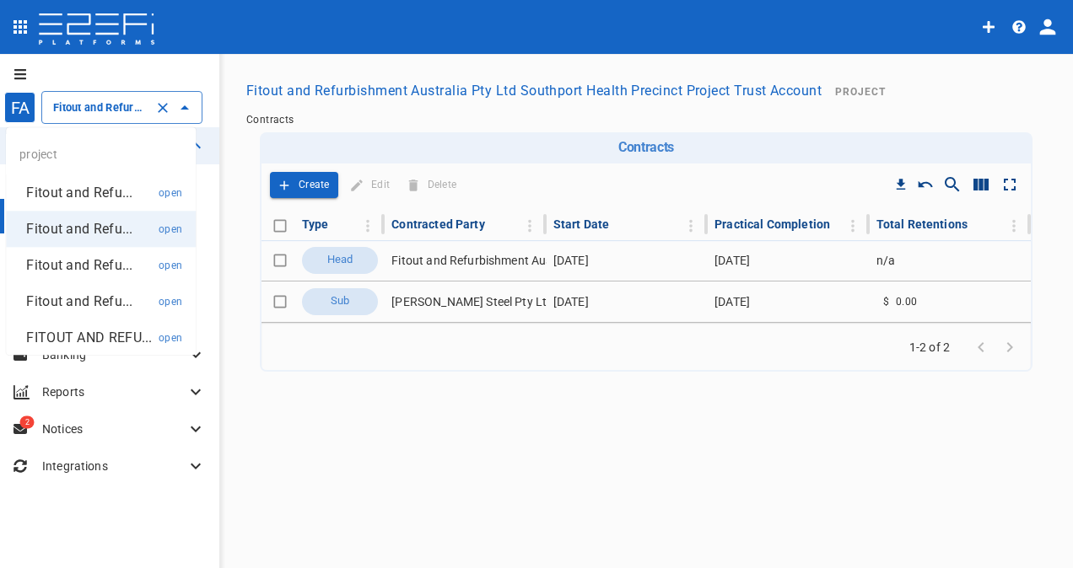
click at [86, 302] on p "Fitout and Refu..." at bounding box center [79, 301] width 106 height 19
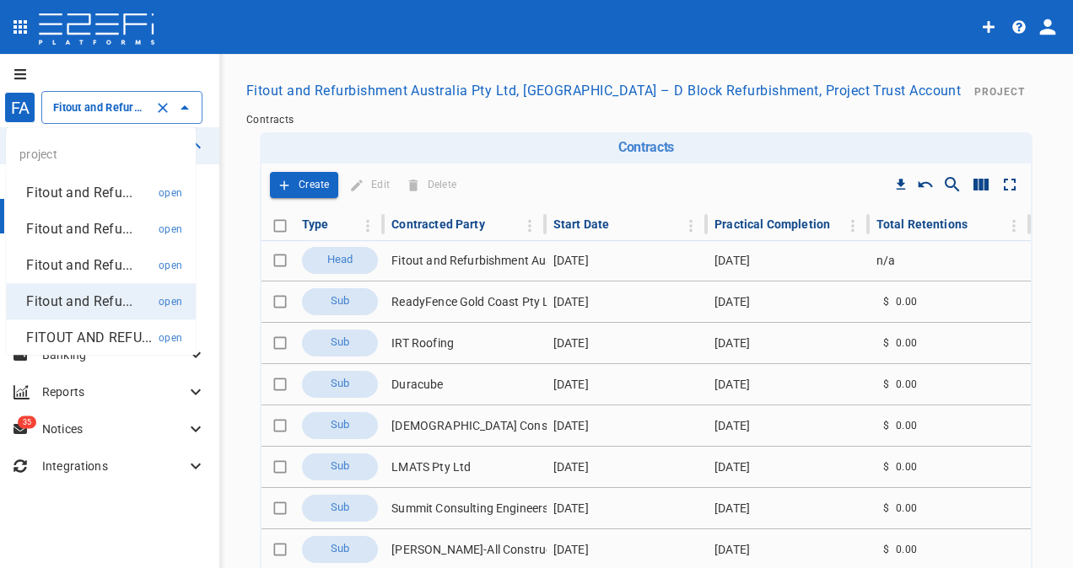
click at [89, 106] on input "Fitout and Refurbishment Australia Pty Ltd, [GEOGRAPHIC_DATA] – D Block Refurbi…" at bounding box center [98, 108] width 99 height 18
click at [66, 191] on p "Fitout and Refu..." at bounding box center [79, 192] width 106 height 19
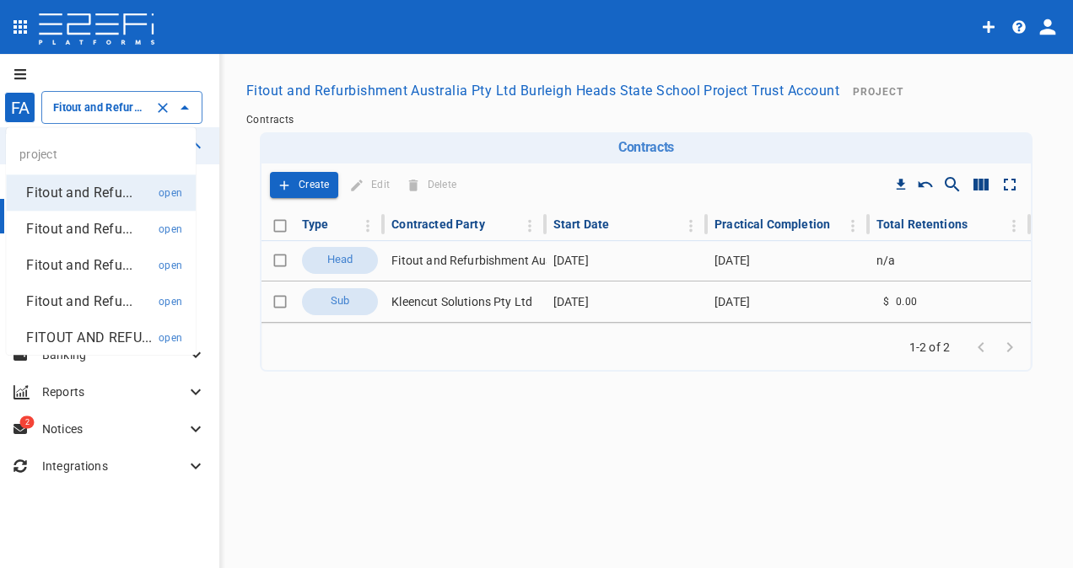
click at [78, 102] on input "Fitout and Refurbishment Australia Pty Ltd Burleigh Heads State School Project …" at bounding box center [98, 108] width 99 height 18
click at [76, 228] on p "Fitout and Refu..." at bounding box center [79, 228] width 106 height 19
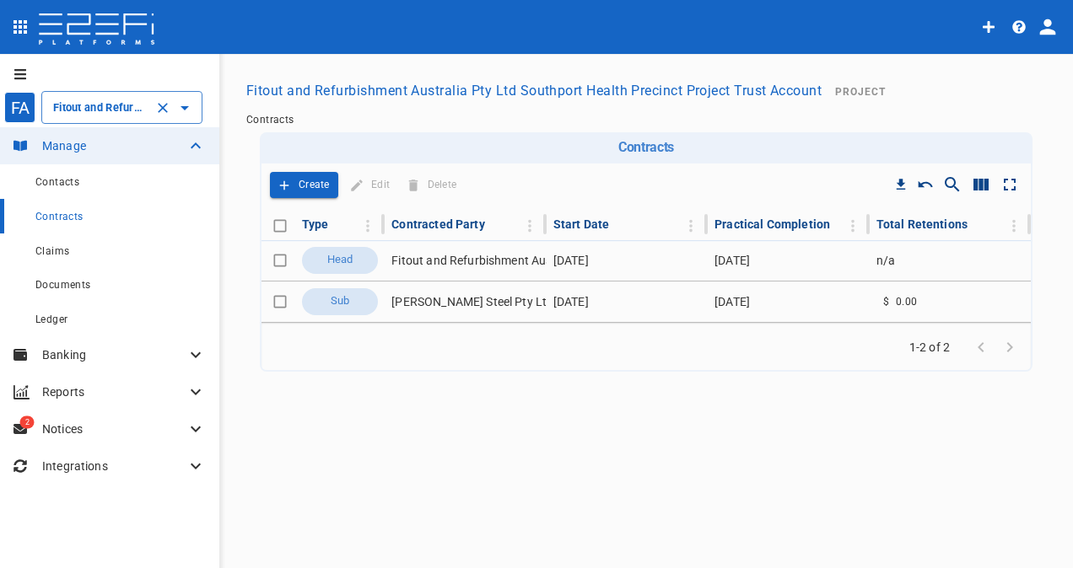
click at [74, 108] on input "Fitout and Refurbishment Australia Pty Ltd Southport Health Precinct Project Tr…" at bounding box center [98, 108] width 99 height 18
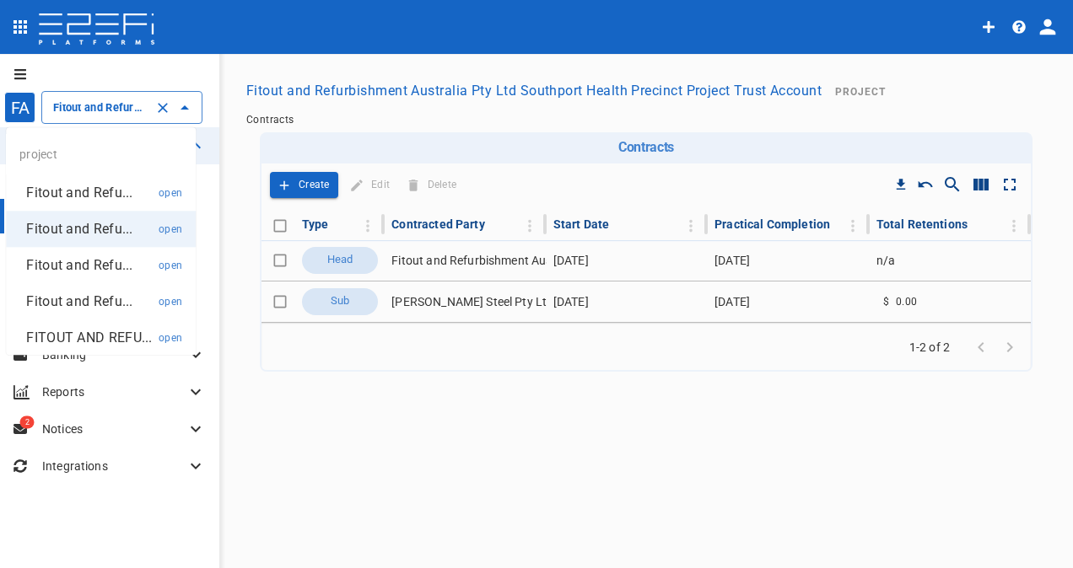
click at [69, 272] on p "Fitout and Refu..." at bounding box center [79, 265] width 106 height 19
type input "Fitout and Refurbish Pty Ltd UQ Bio Hub Project Trust Account"
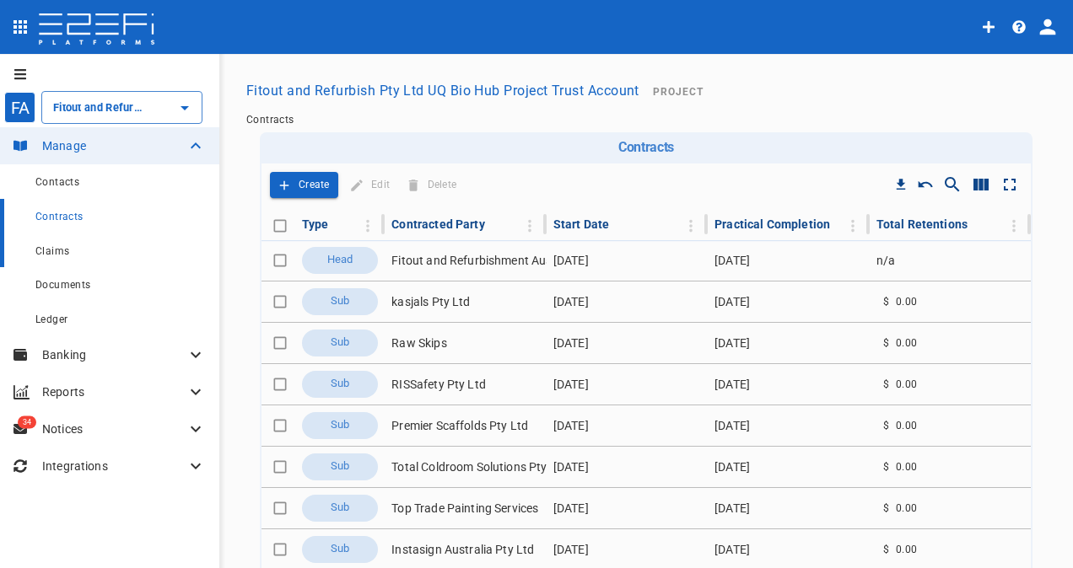
click at [66, 256] on span "Claims" at bounding box center [52, 251] width 34 height 12
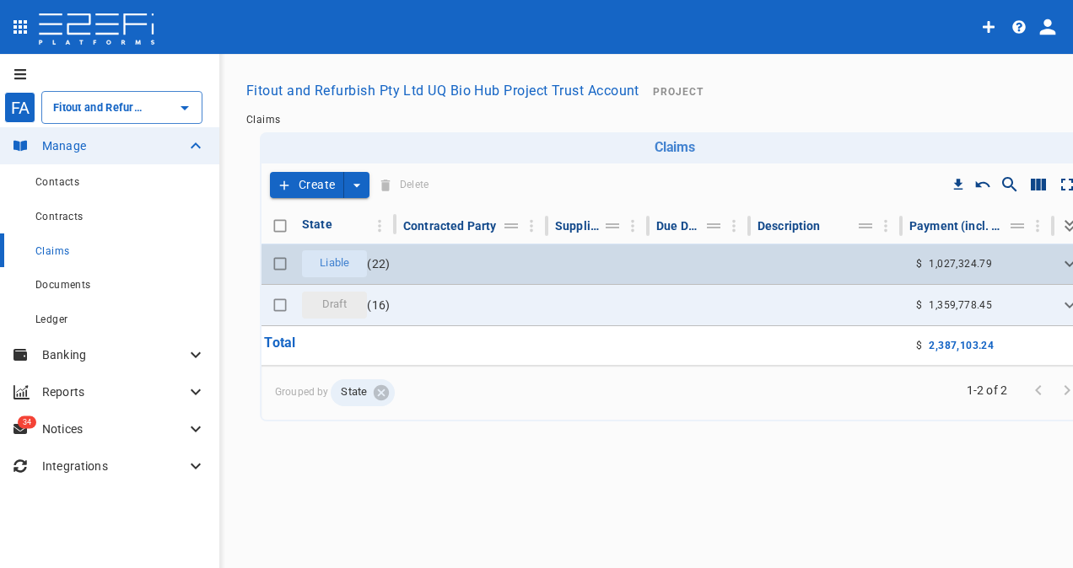
drag, startPoint x: 341, startPoint y: 265, endPoint x: 349, endPoint y: 275, distance: 13.2
click at [341, 268] on span "Liable" at bounding box center [335, 264] width 50 height 16
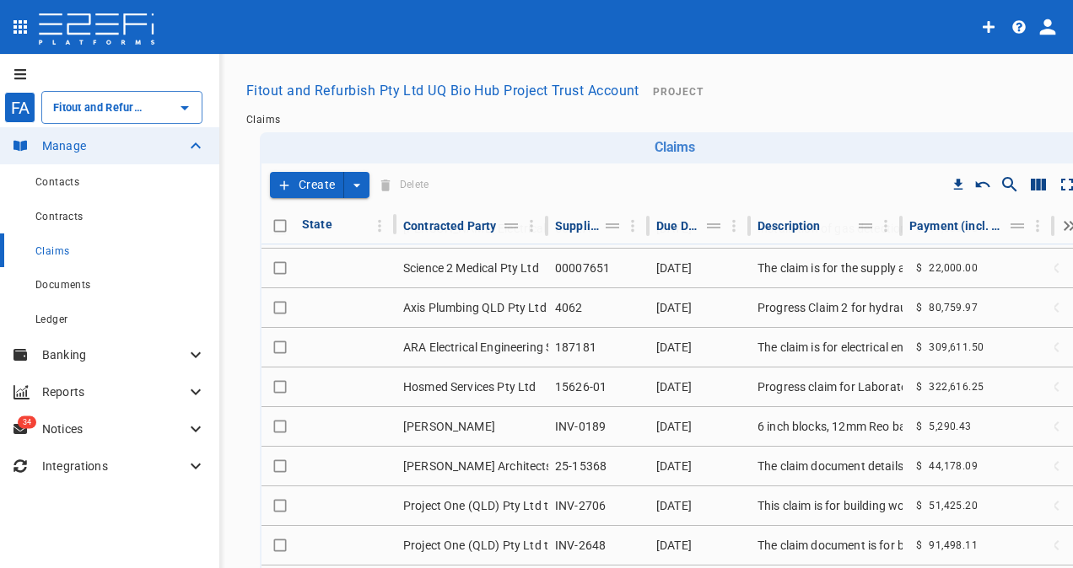
scroll to position [552, 0]
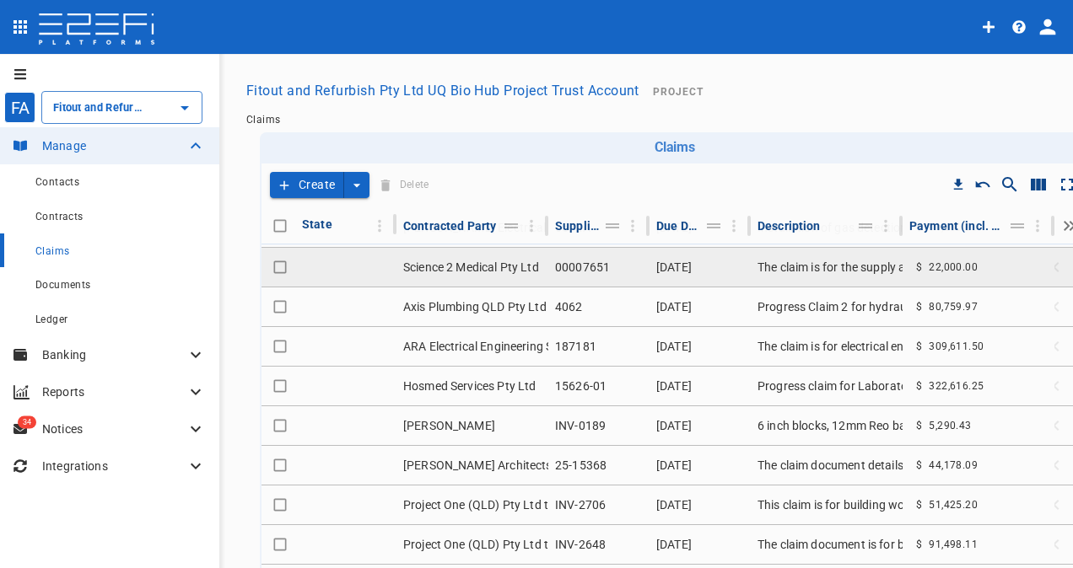
click at [493, 262] on td "Science 2 Medical Pty Ltd" at bounding box center [472, 267] width 152 height 39
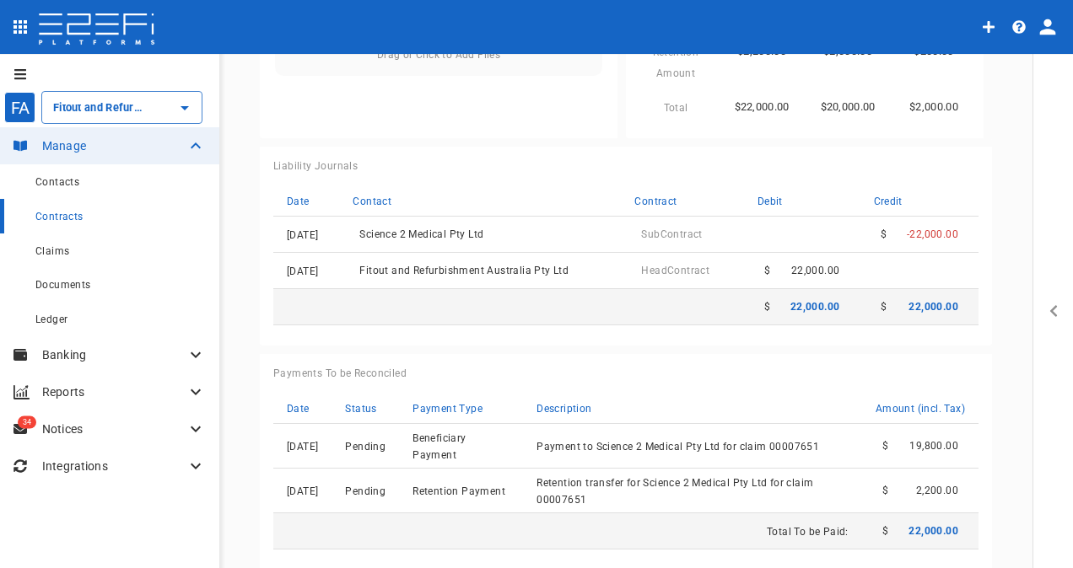
scroll to position [838, 0]
